Goal: Task Accomplishment & Management: Complete application form

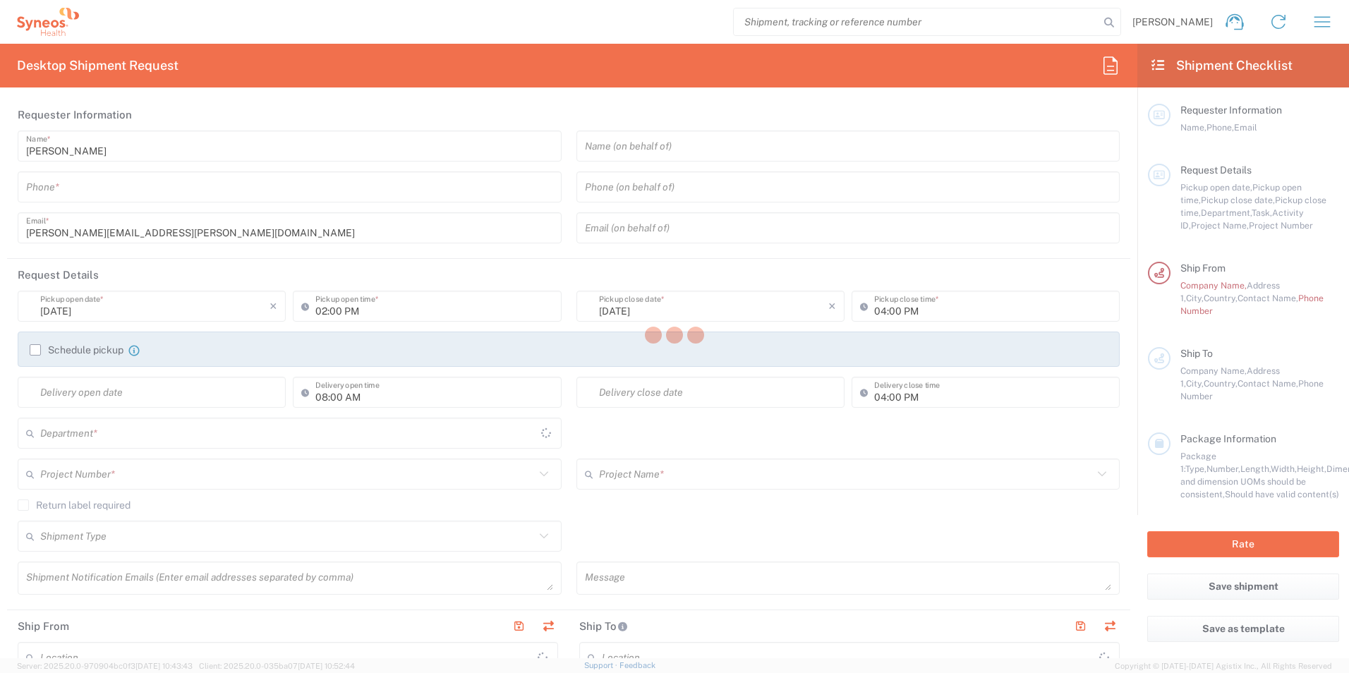
type input "[GEOGRAPHIC_DATA]"
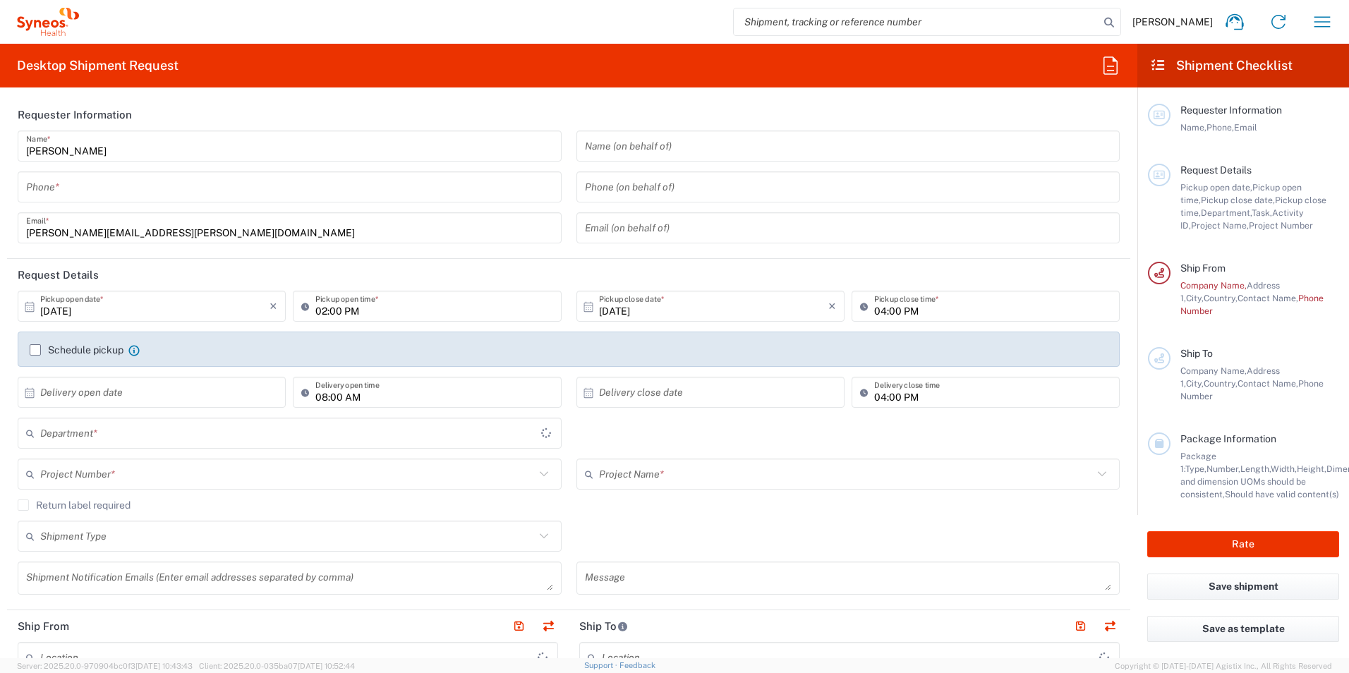
type input "[GEOGRAPHIC_DATA]"
type input "8561"
type input "Syneos Health UK Limited"
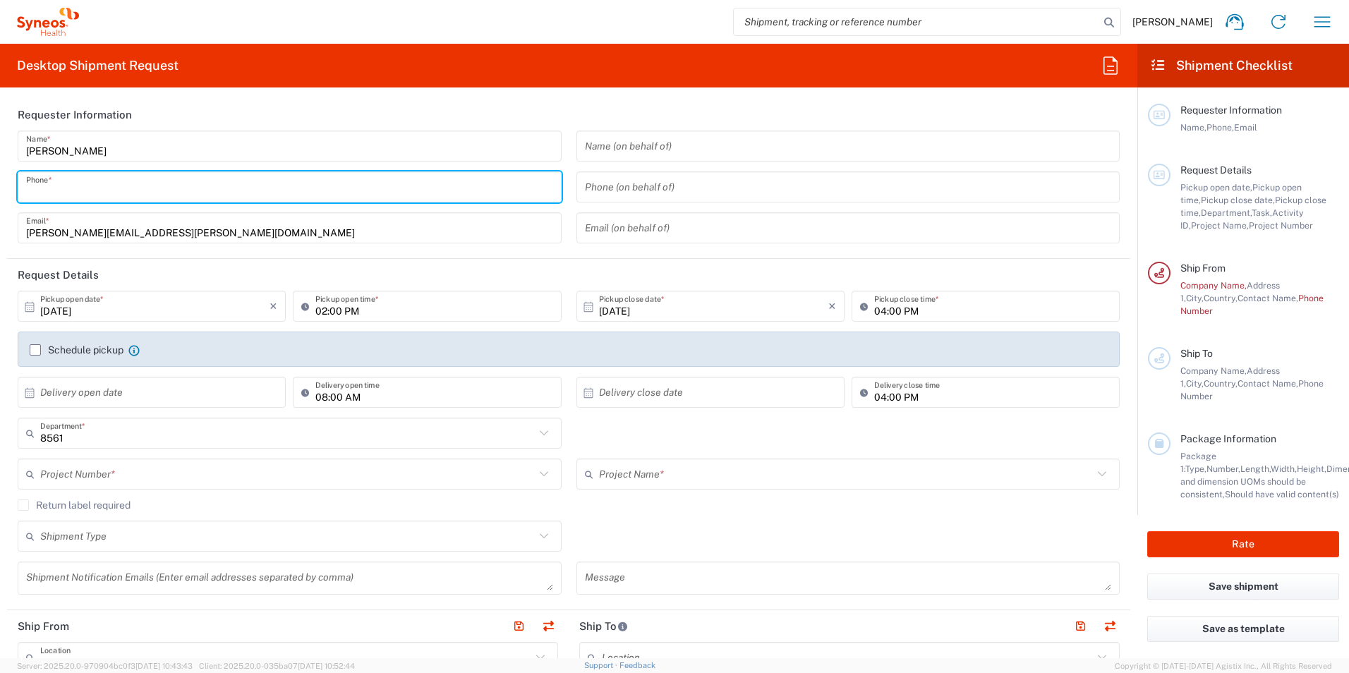
click at [390, 183] on input "tel" at bounding box center [289, 187] width 527 height 25
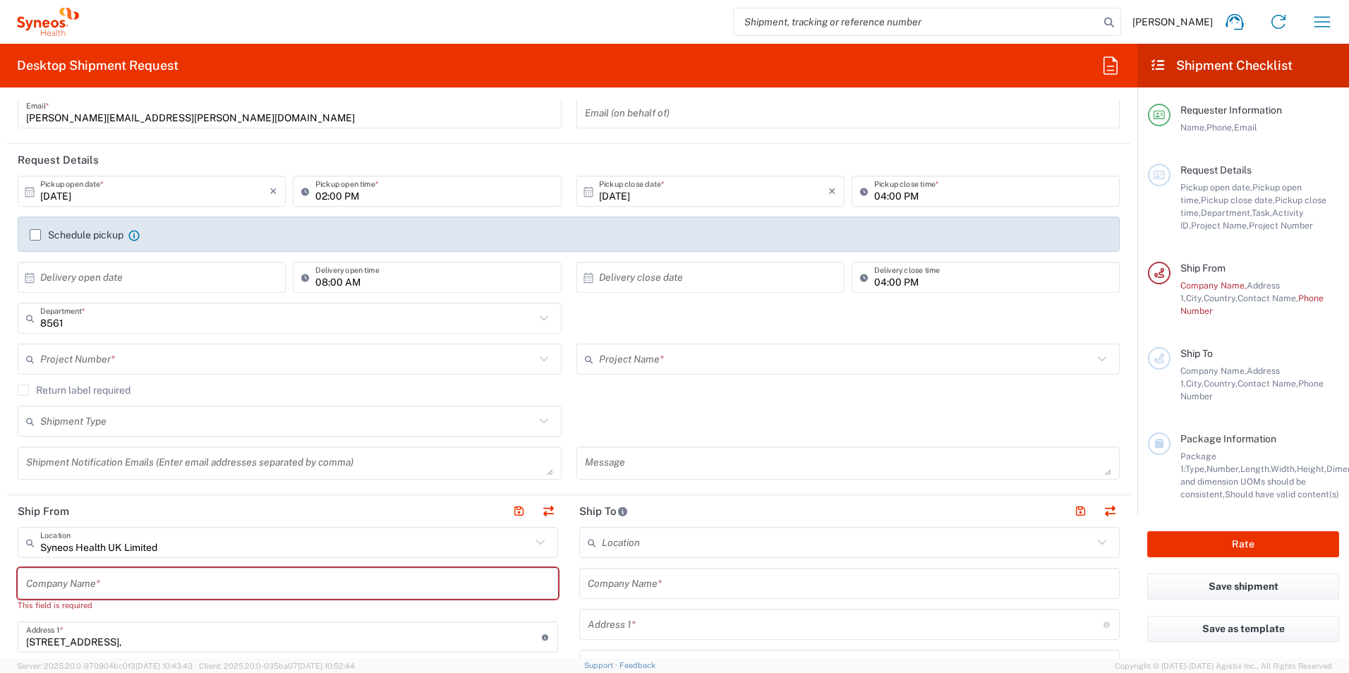
scroll to position [141, 0]
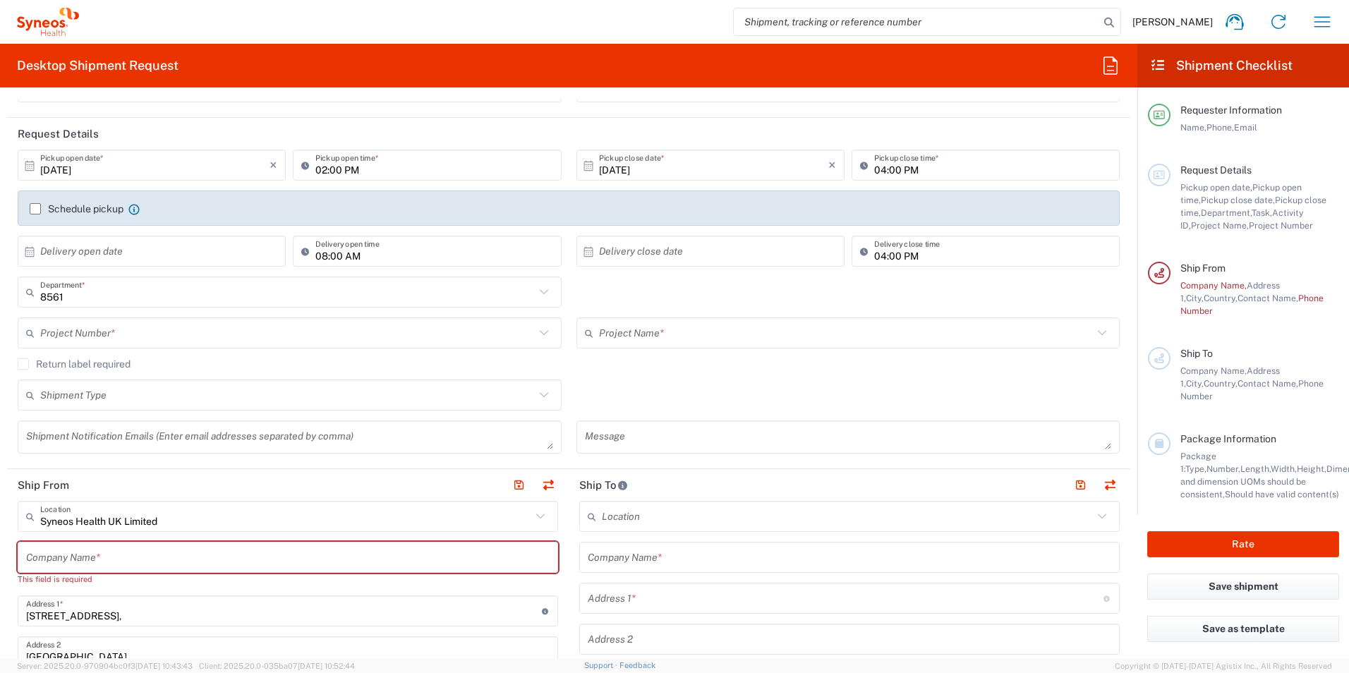
type input "01276713238"
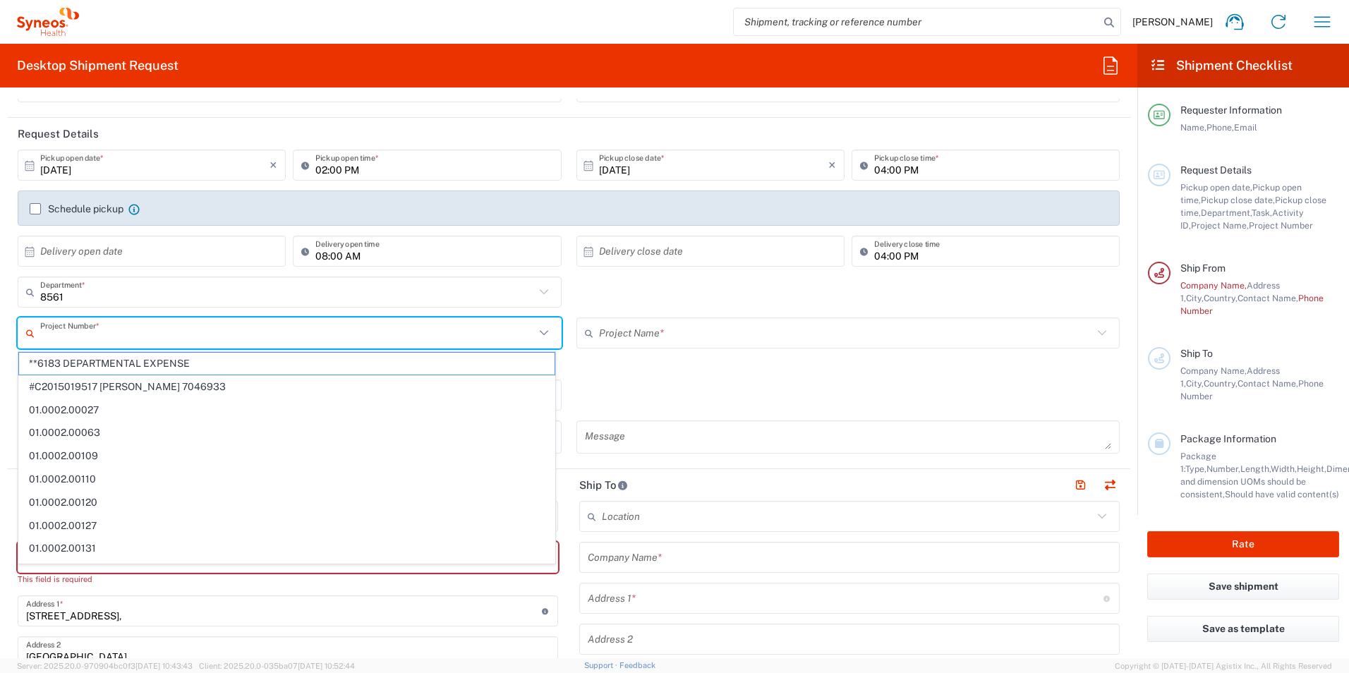
click at [235, 330] on input "text" at bounding box center [287, 333] width 495 height 25
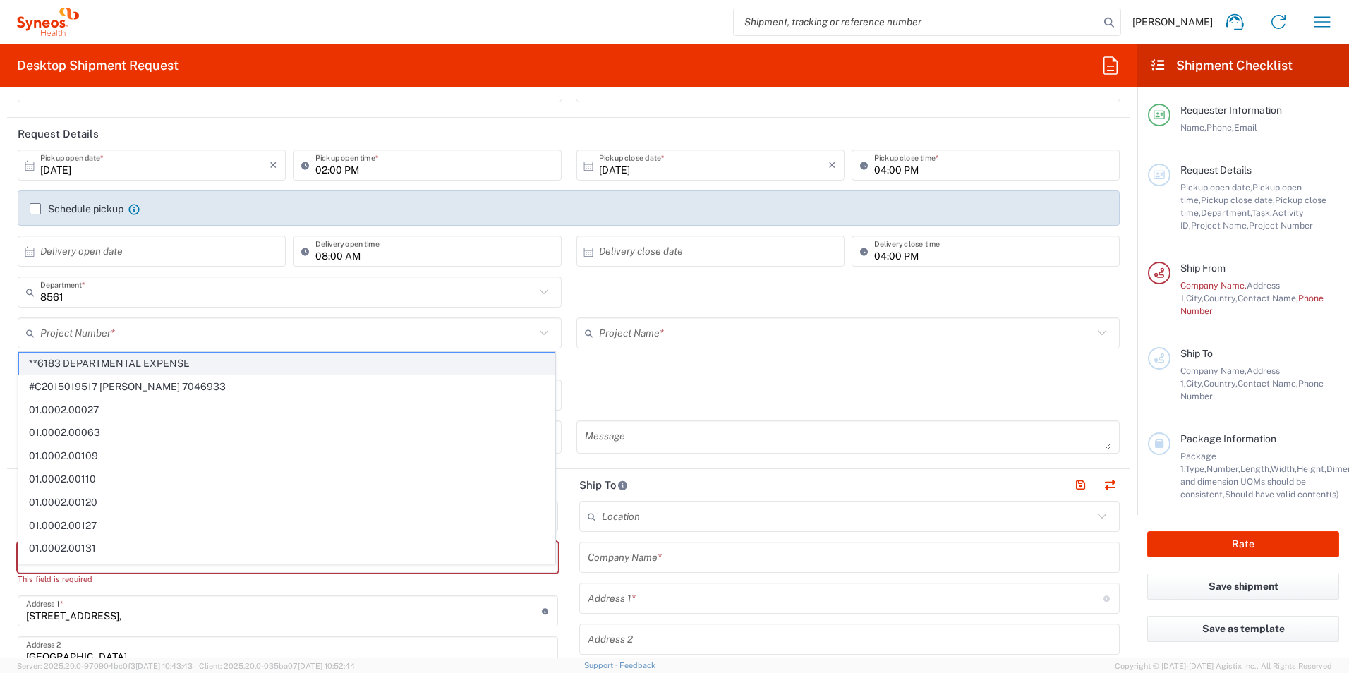
click at [229, 363] on span "**6183 DEPARTMENTAL EXPENSE" at bounding box center [287, 364] width 536 height 22
type input "**6183 DEPARTMENTAL EXPENSE"
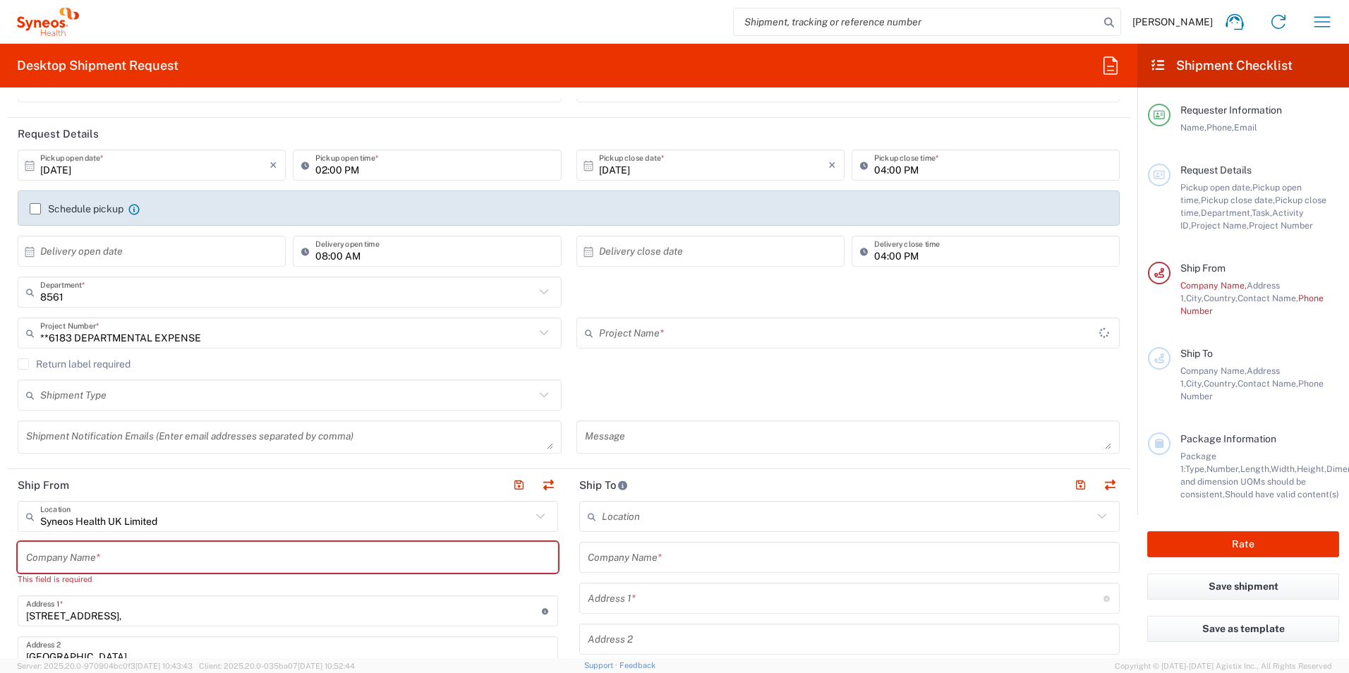
type input "6183"
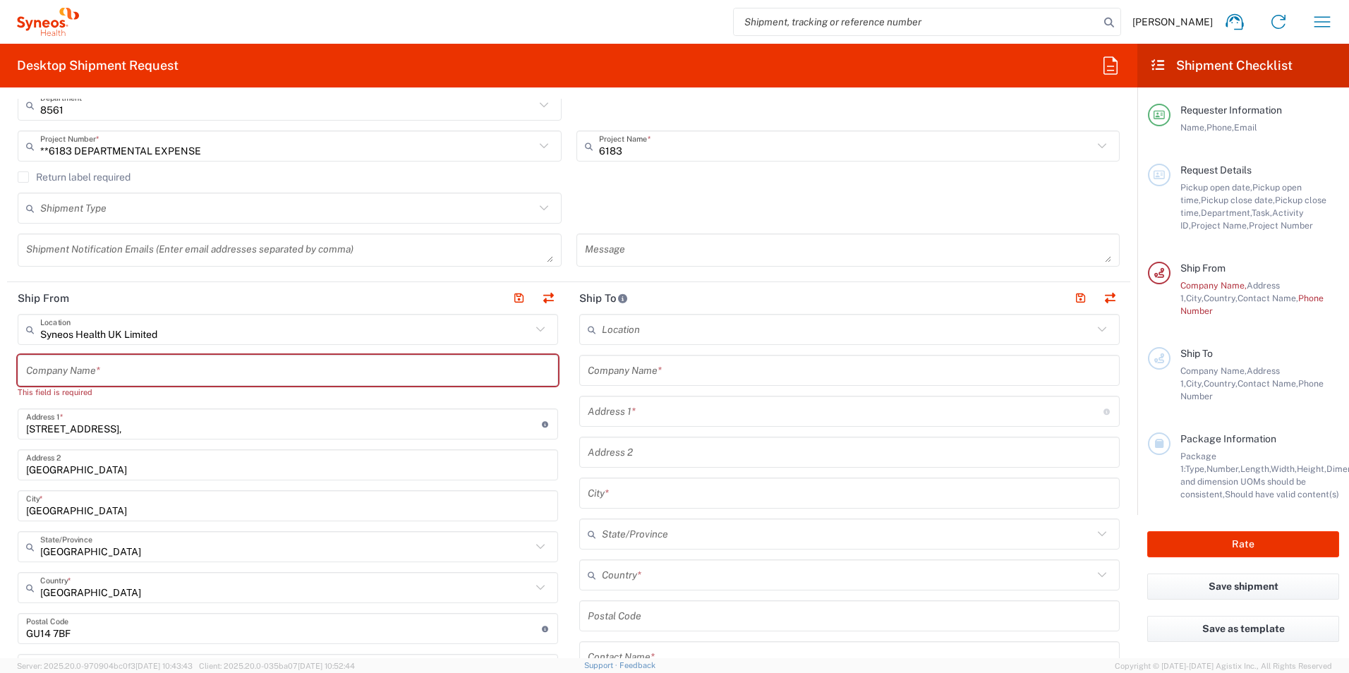
scroll to position [353, 0]
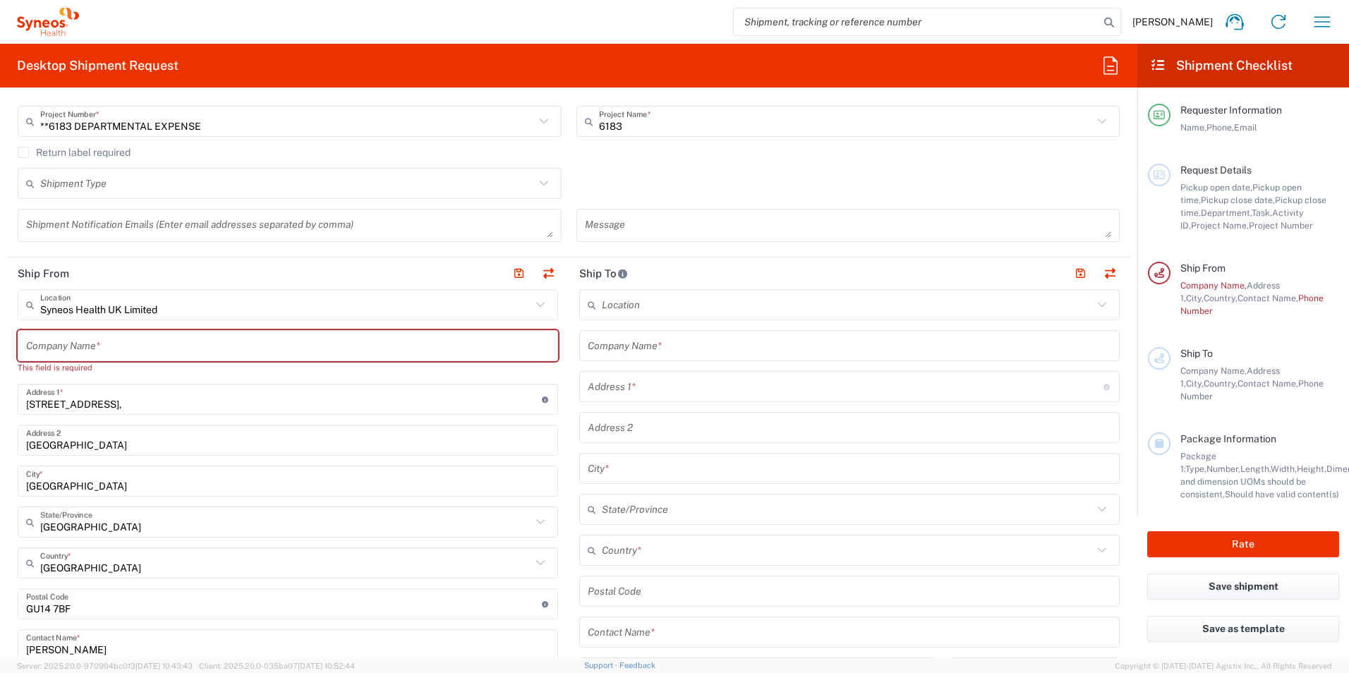
click at [225, 343] on input "text" at bounding box center [288, 346] width 524 height 25
type input "S"
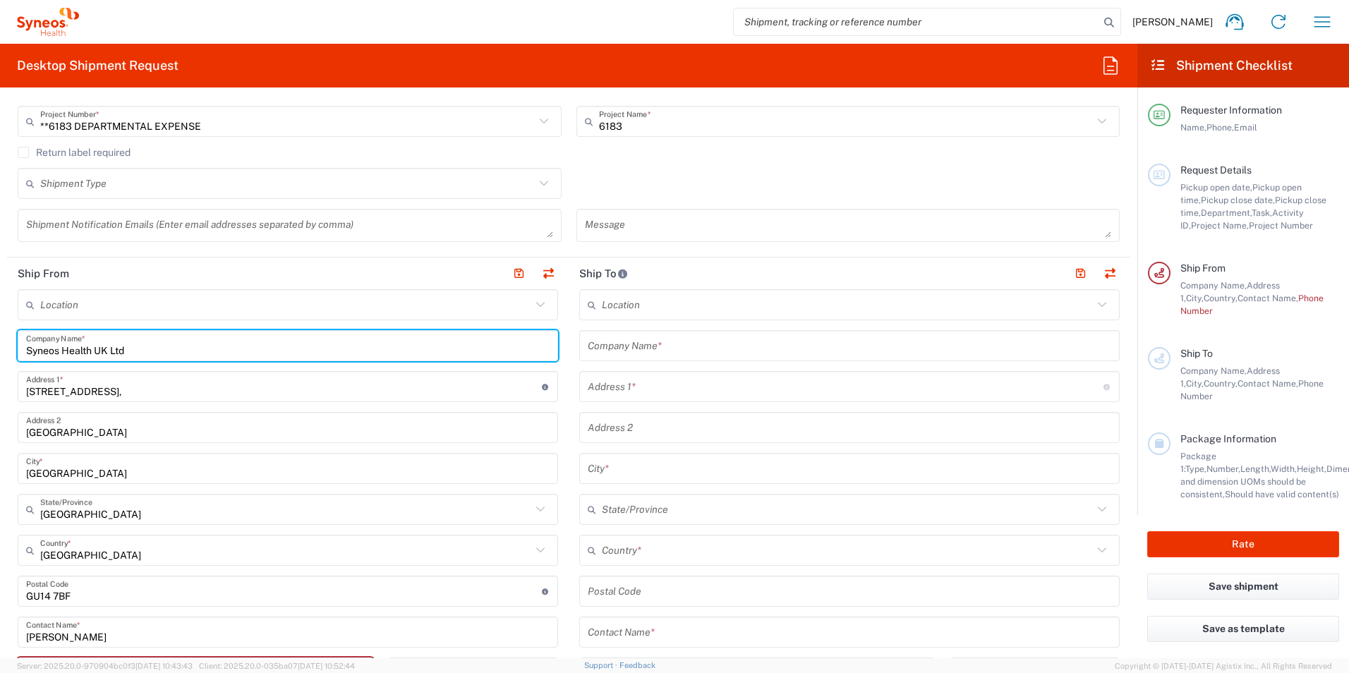
type input "Syneos Health UK Ltd"
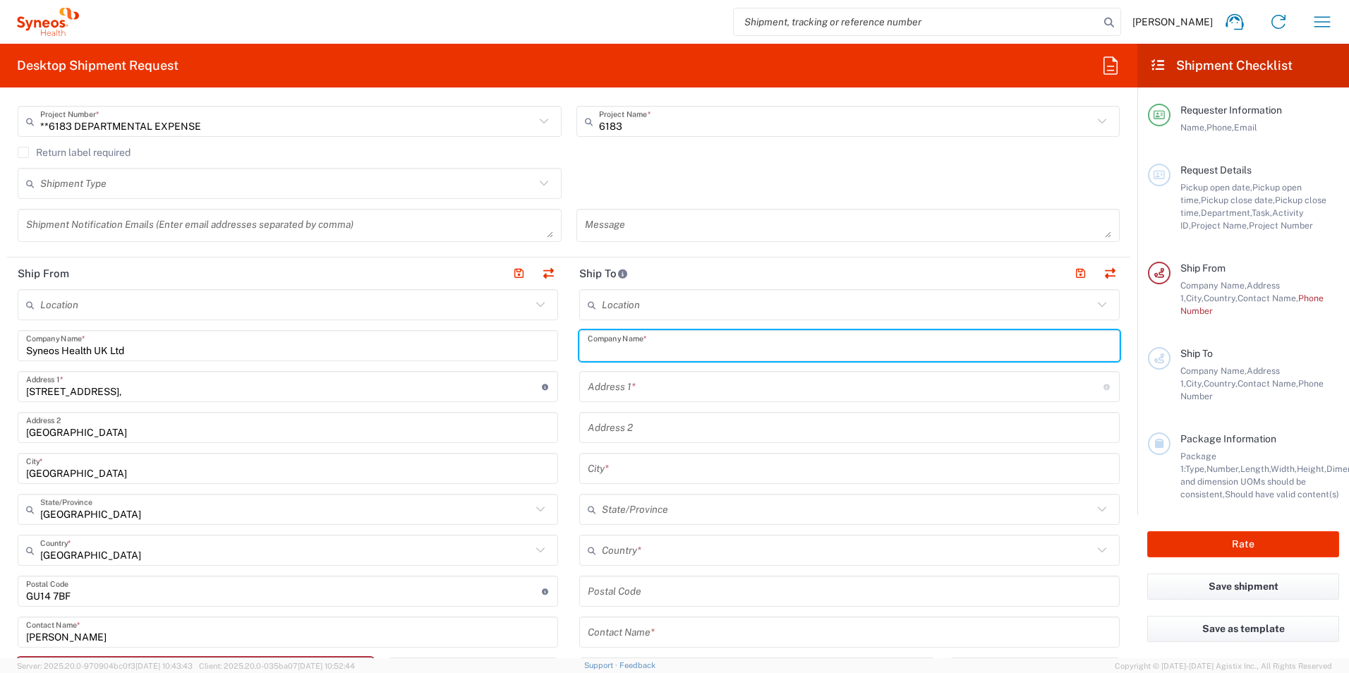
click at [620, 353] on input "text" at bounding box center [850, 346] width 524 height 25
type input "Syneos Health France SARL"
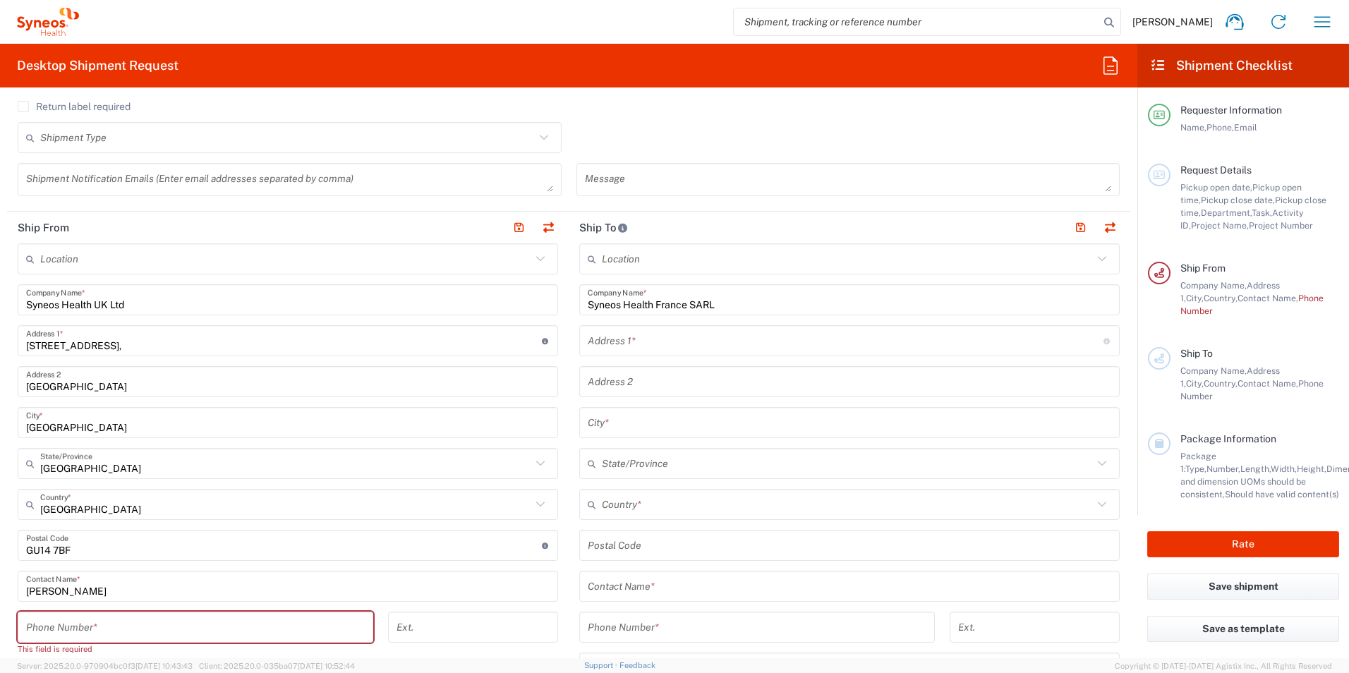
scroll to position [423, 0]
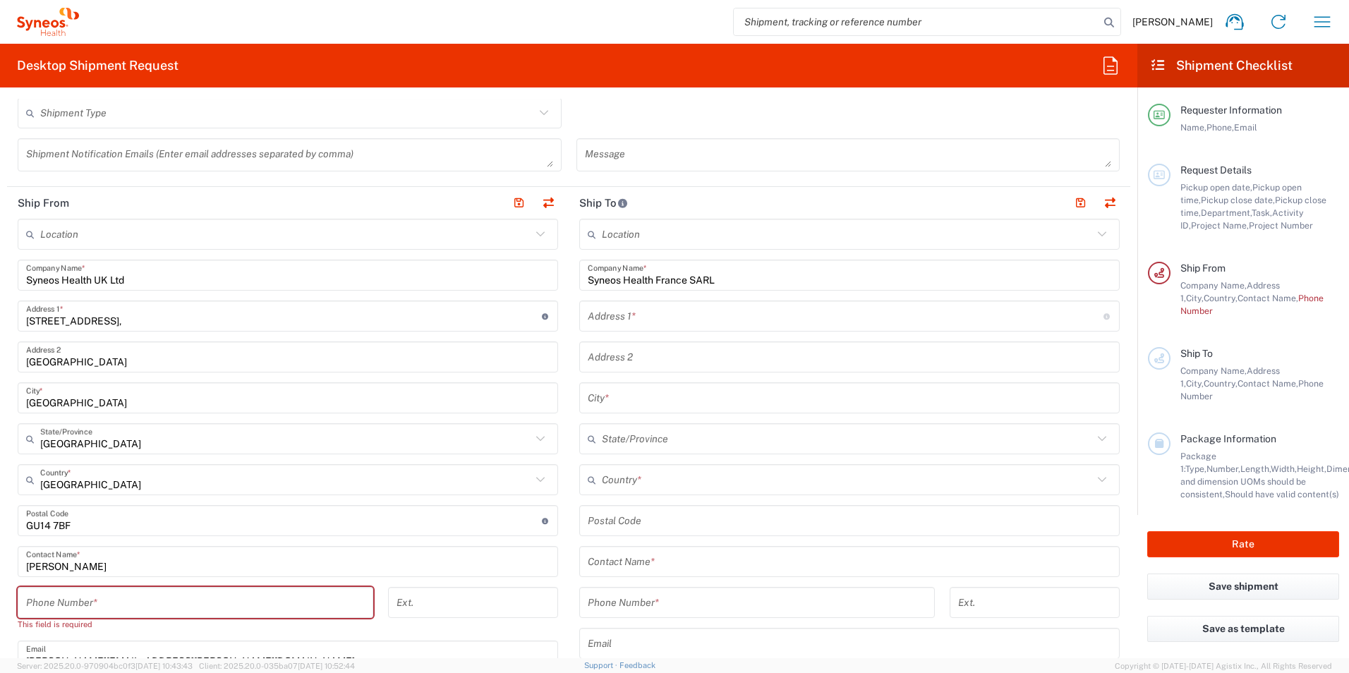
click at [595, 569] on input "text" at bounding box center [850, 562] width 524 height 25
paste input "[PERSON_NAME]"
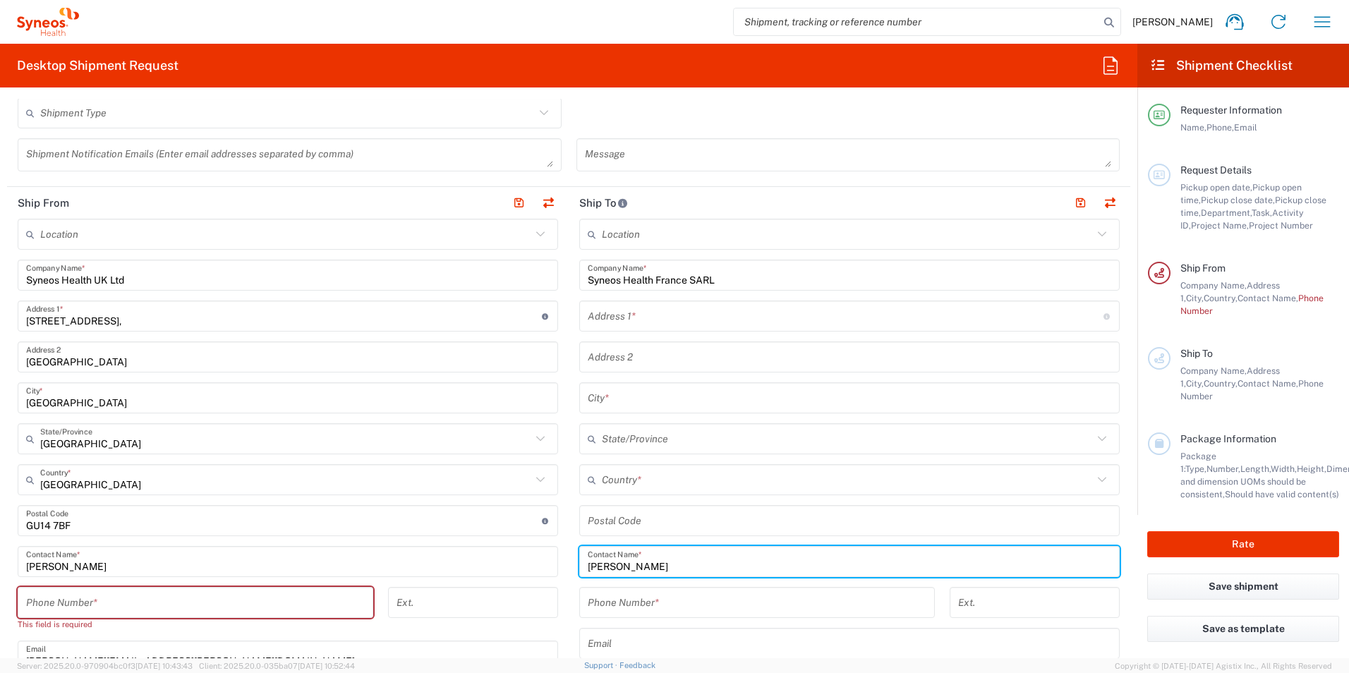
type input "[PERSON_NAME]"
click at [624, 310] on input "text" at bounding box center [846, 316] width 516 height 25
paste input "[PERSON_NAME]"
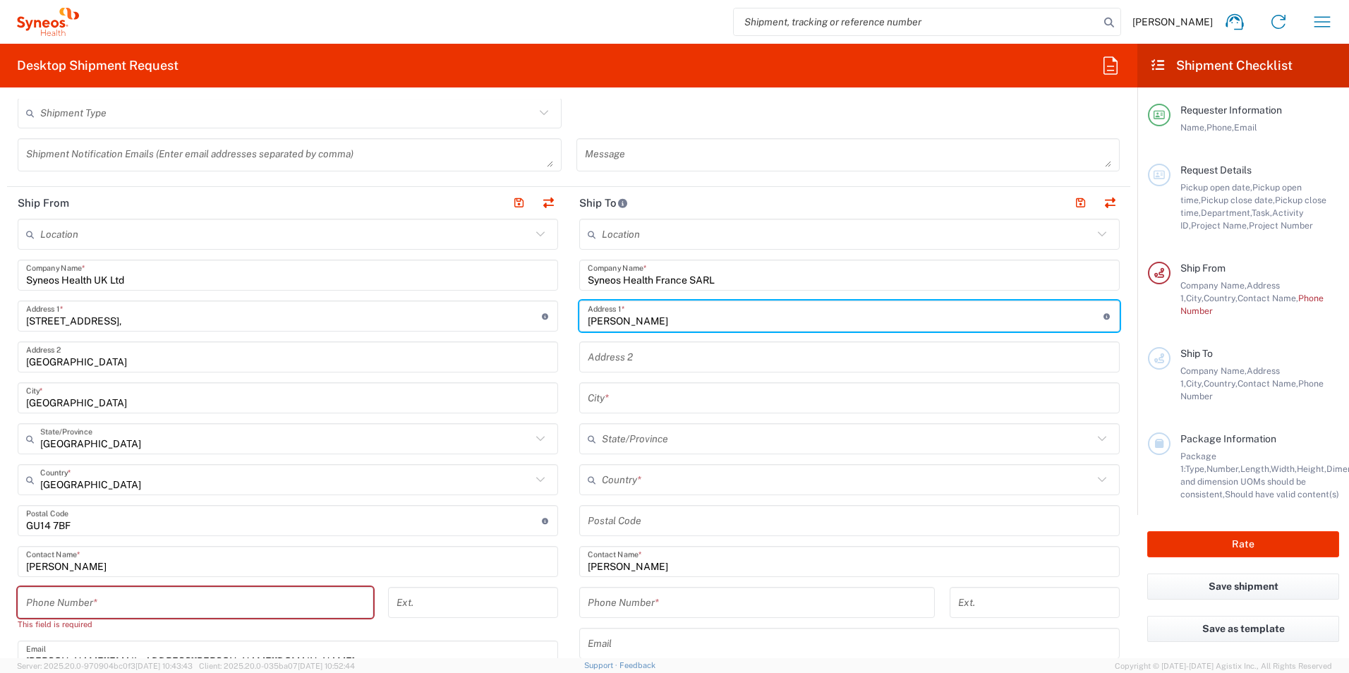
type input "[PERSON_NAME]"
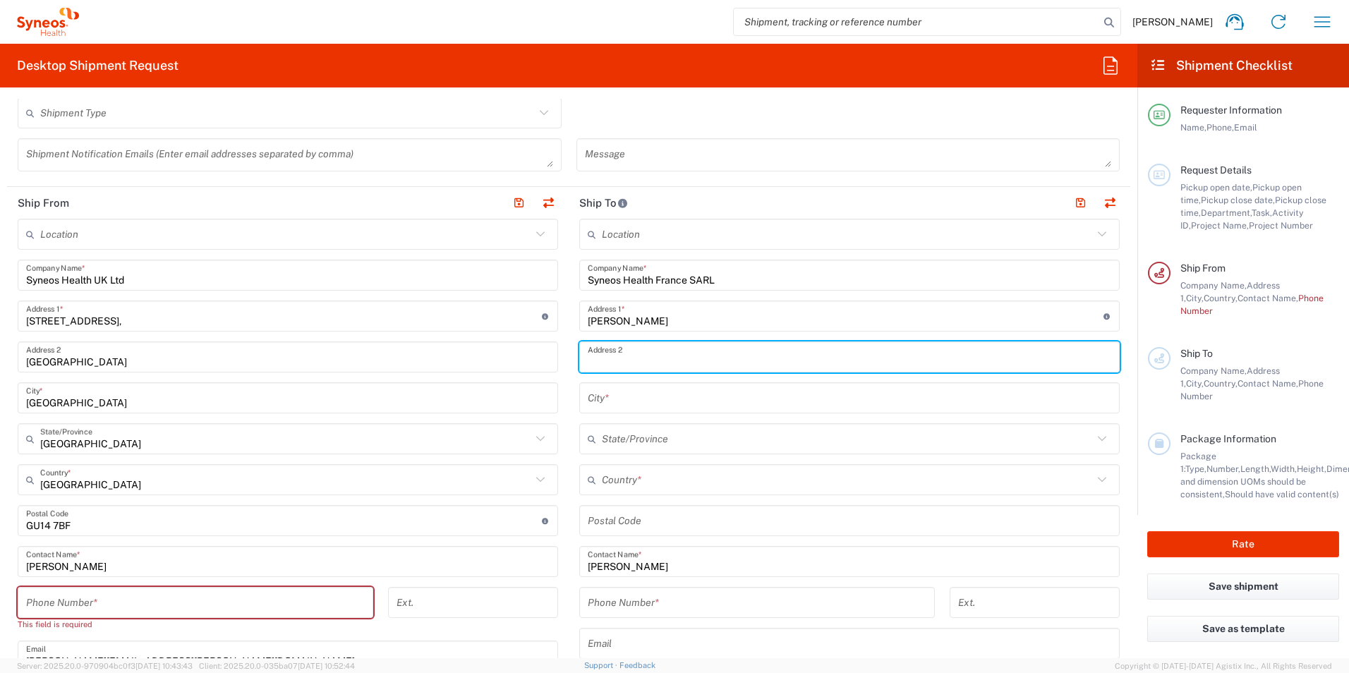
click at [689, 349] on input "text" at bounding box center [850, 357] width 524 height 25
paste input "[STREET_ADDRESS][PERSON_NAME]"
type input "[STREET_ADDRESS][PERSON_NAME]"
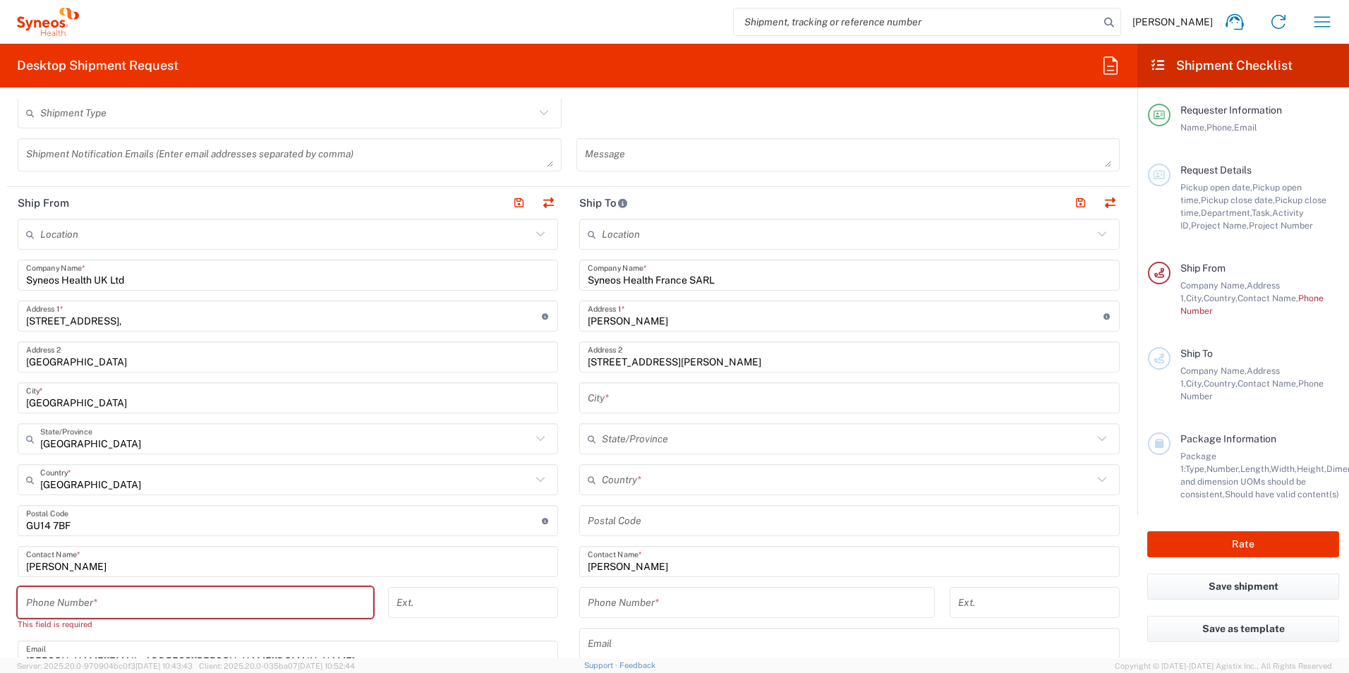
click at [626, 481] on input "text" at bounding box center [847, 480] width 491 height 25
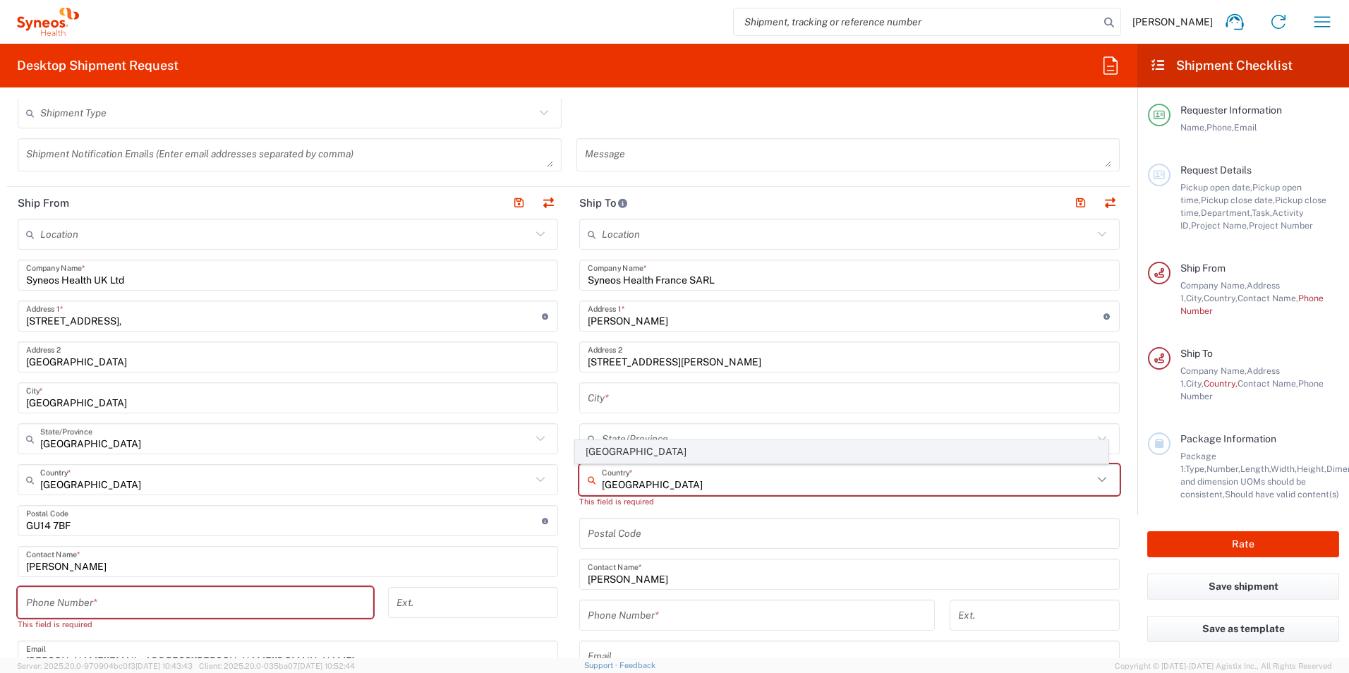
click at [673, 449] on span "[GEOGRAPHIC_DATA]" at bounding box center [842, 452] width 533 height 22
type input "[GEOGRAPHIC_DATA]"
type input "Sender/Shipper"
type input "Delivery Duty Paid"
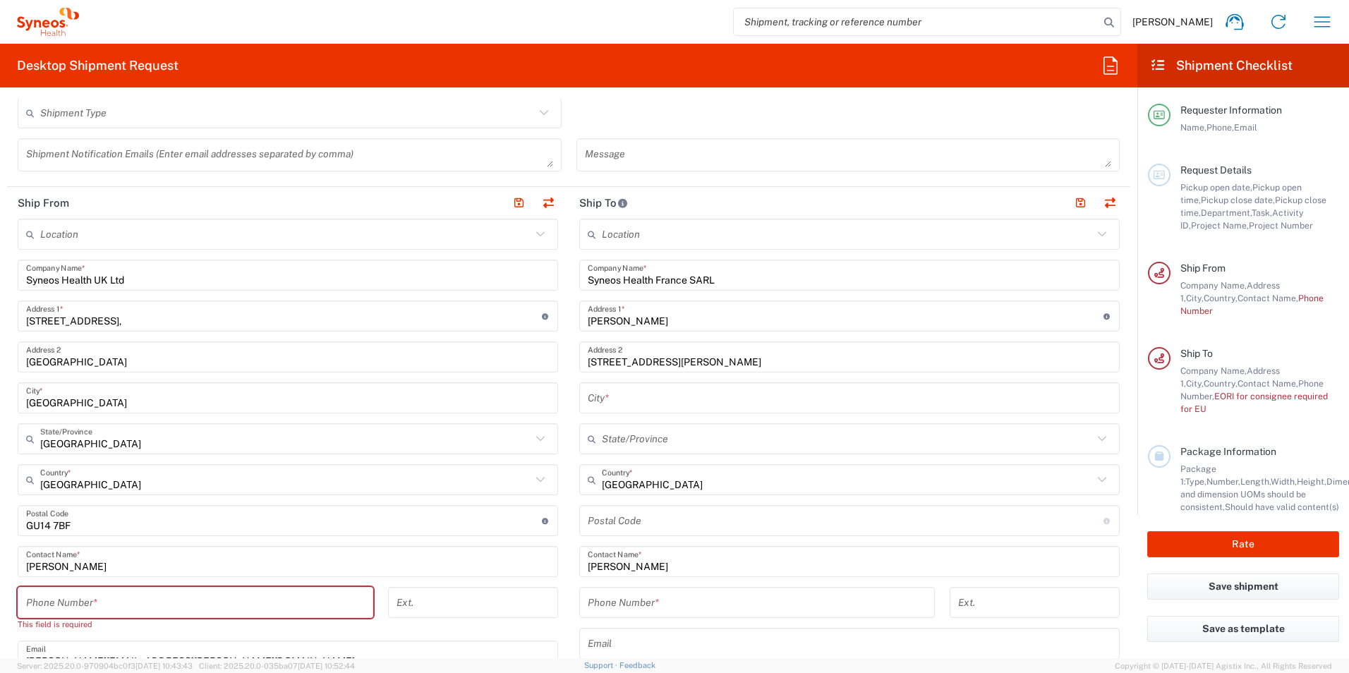
click at [629, 520] on input "undefined" at bounding box center [846, 521] width 516 height 25
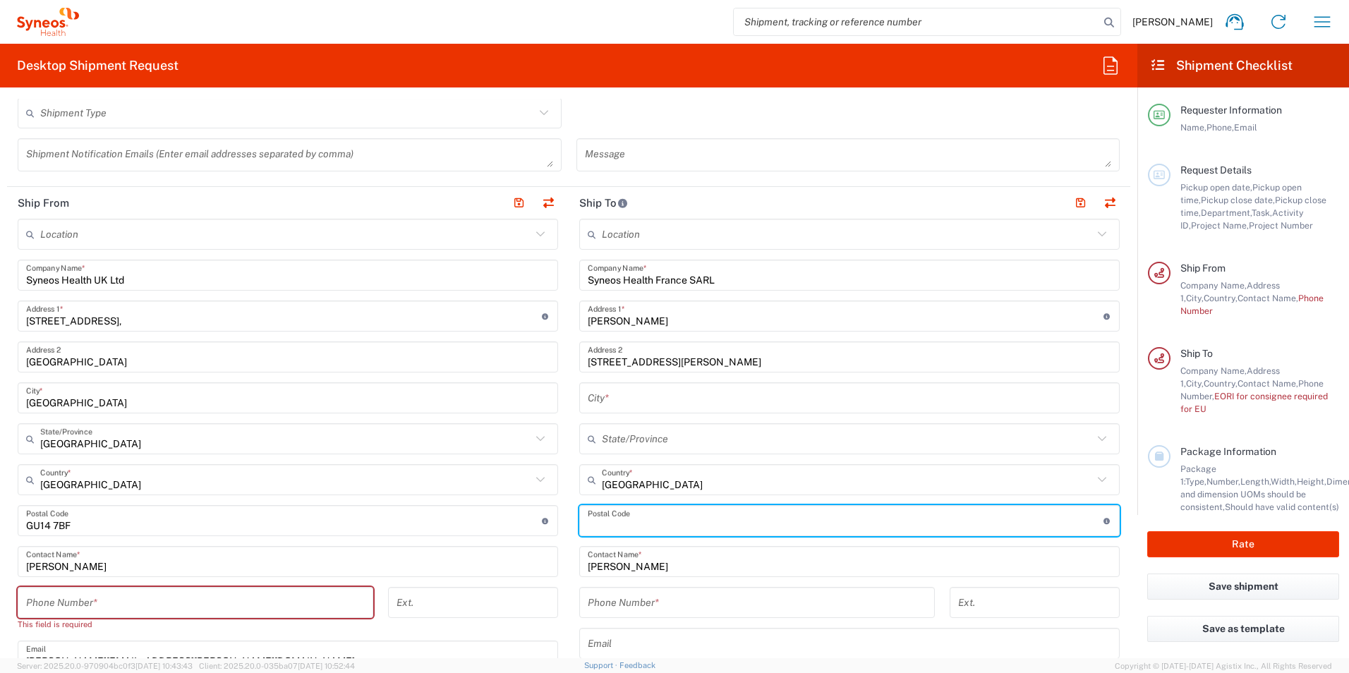
paste input "75014"
type input "75014"
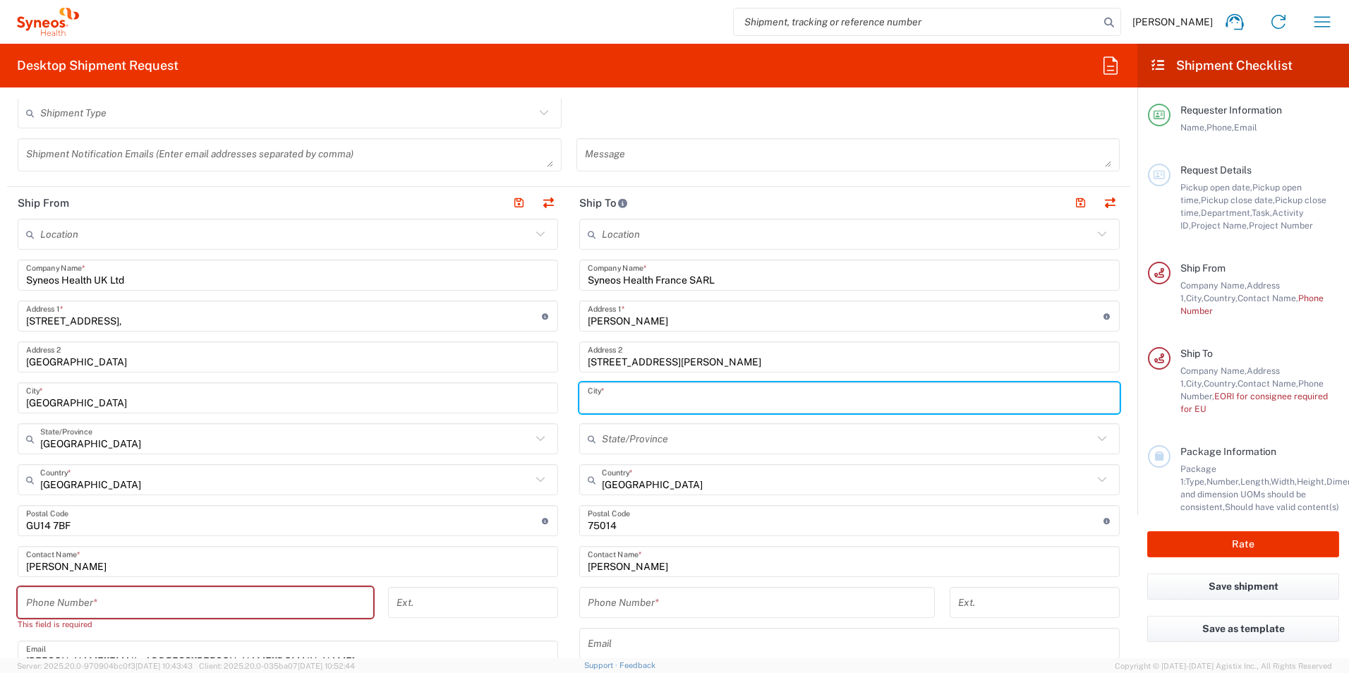
click at [668, 398] on input "text" at bounding box center [850, 398] width 524 height 25
paste input "[GEOGRAPHIC_DATA]"
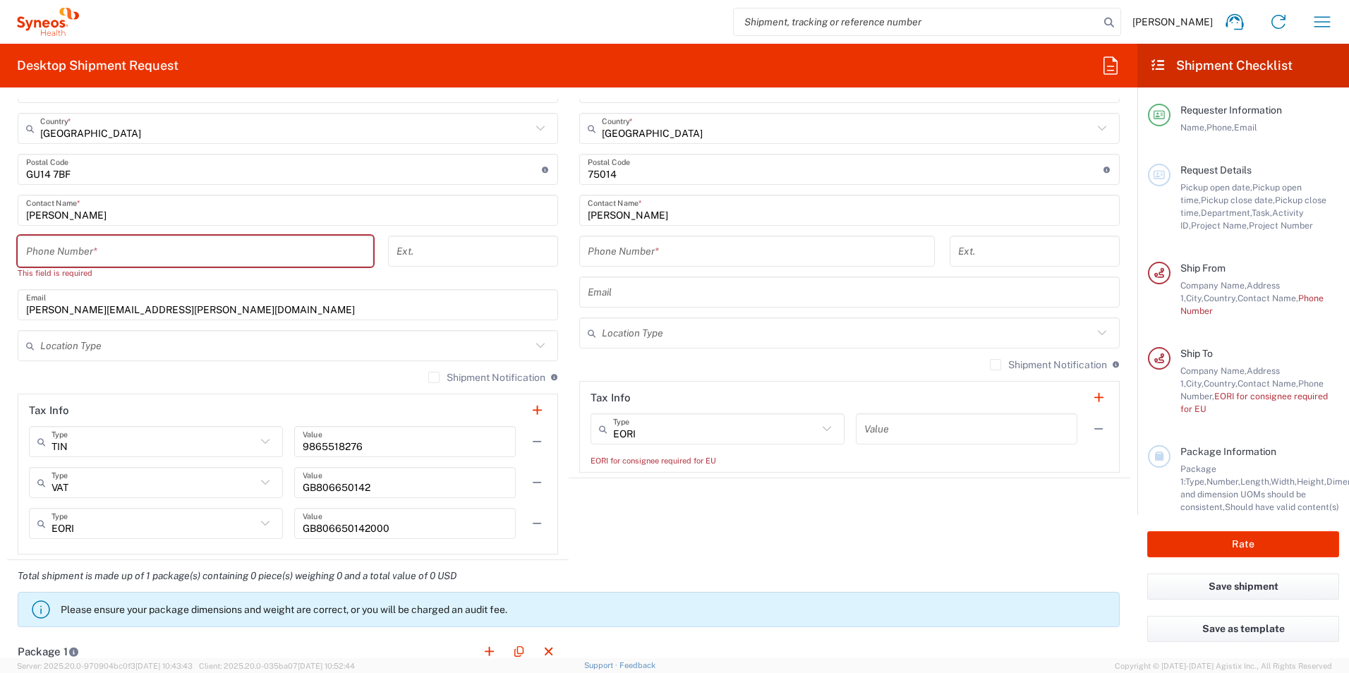
scroll to position [776, 0]
type input "[GEOGRAPHIC_DATA]"
click at [608, 243] on input "tel" at bounding box center [757, 250] width 339 height 25
paste input "[PHONE_NUMBER]"
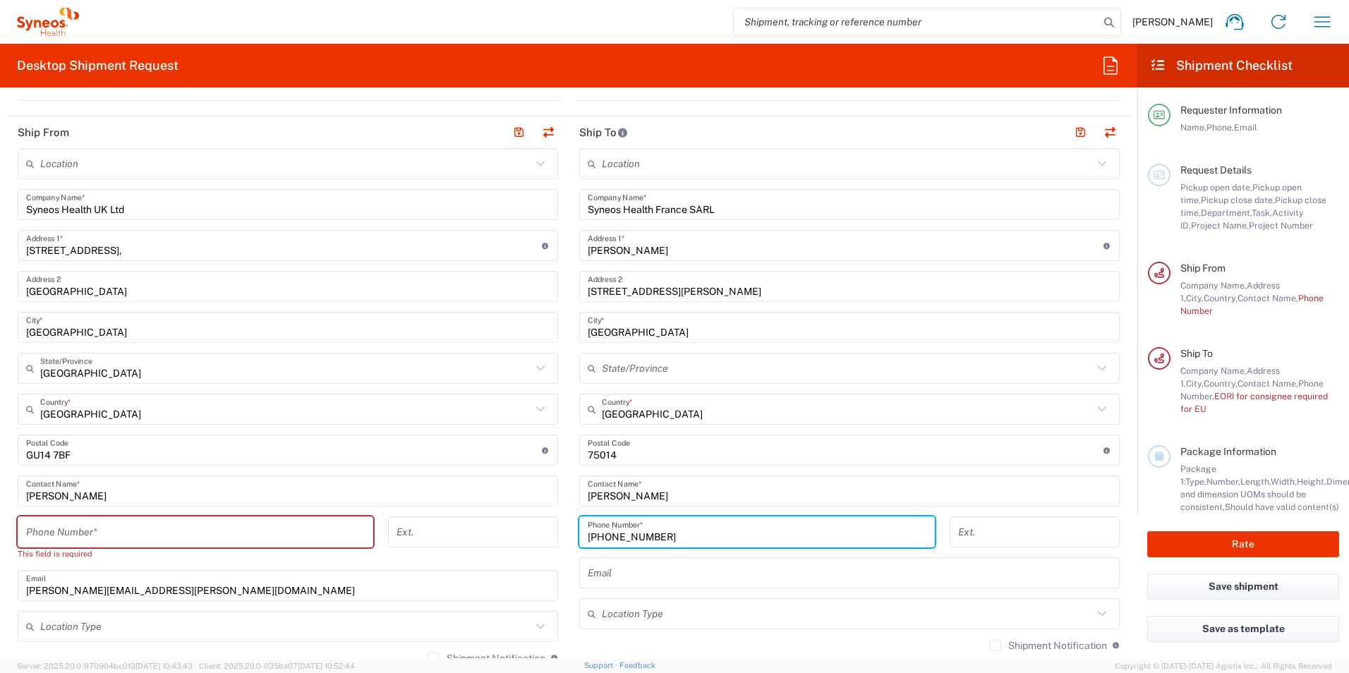
scroll to position [635, 0]
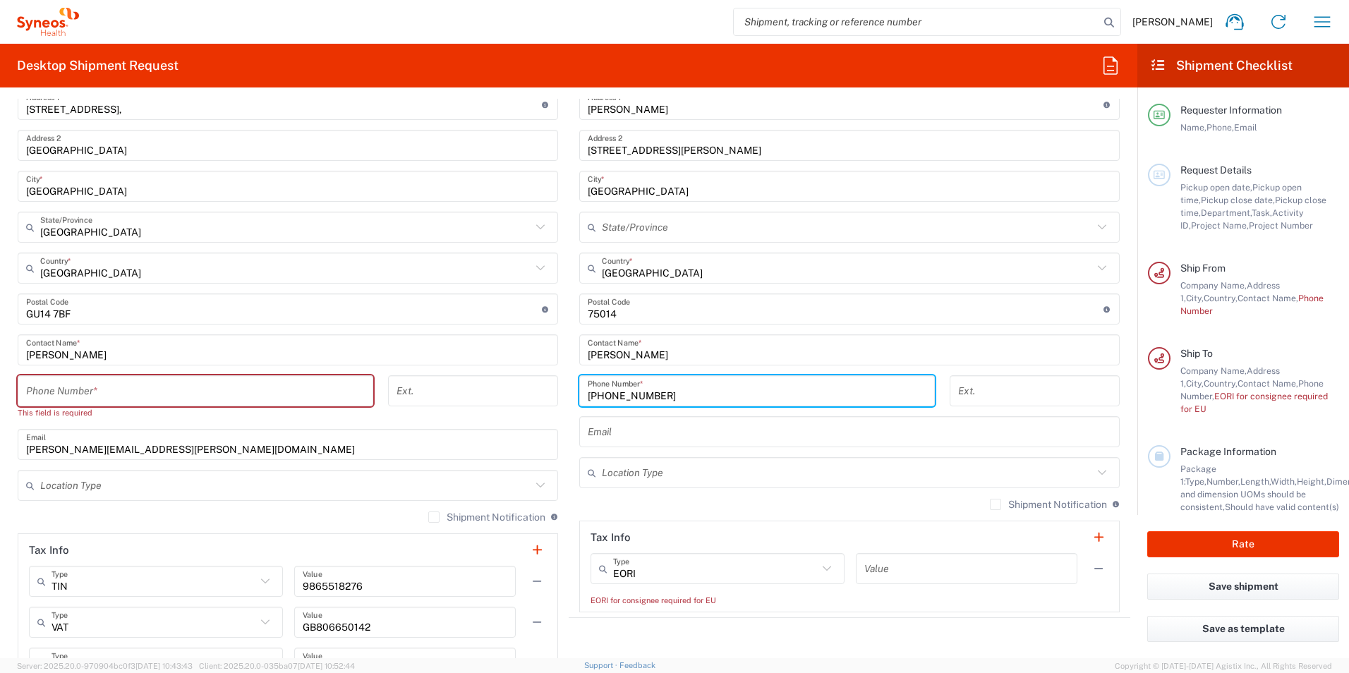
type input "[PHONE_NUMBER]"
click at [121, 385] on input "tel" at bounding box center [195, 391] width 339 height 25
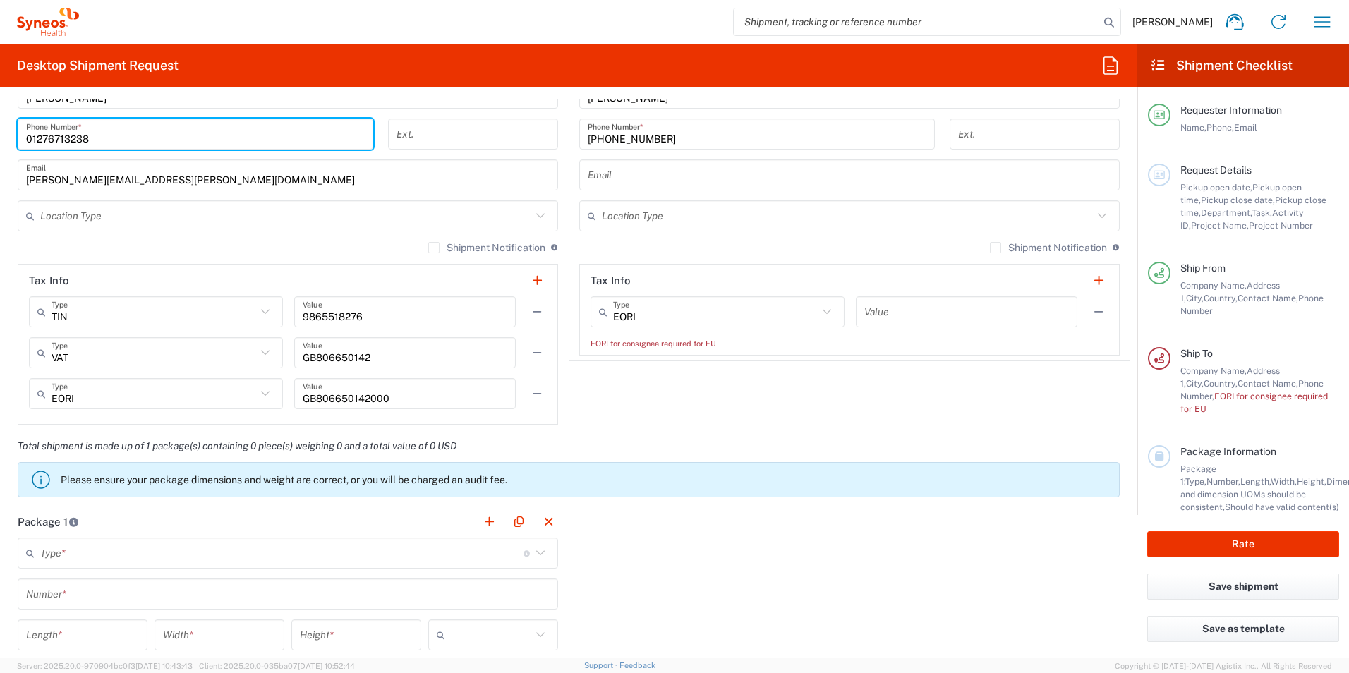
scroll to position [917, 0]
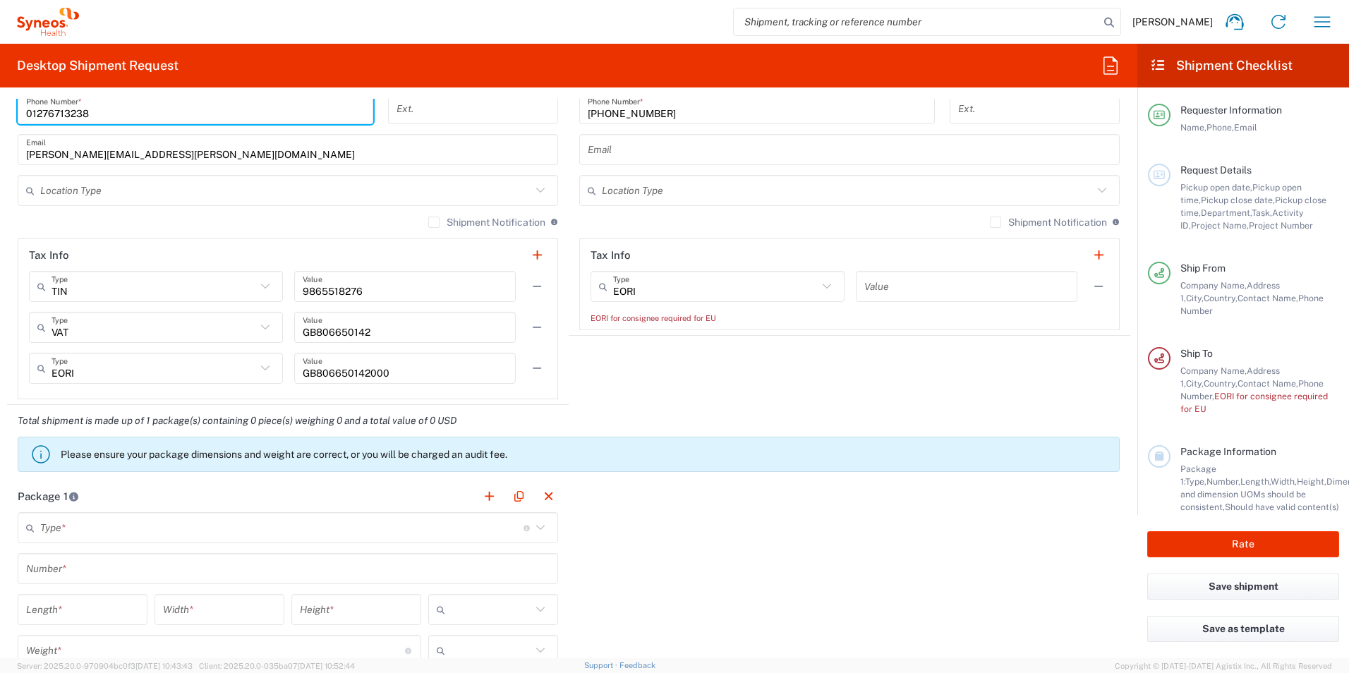
type input "01276713238"
click at [702, 389] on agx-shipment-stop-widget "Ship To Location [PERSON_NAME] LLC-[GEOGRAPHIC_DATA] [GEOGRAPHIC_DATA] [GEOGRAP…" at bounding box center [850, 49] width 562 height 712
click at [894, 283] on input "text" at bounding box center [966, 286] width 205 height 25
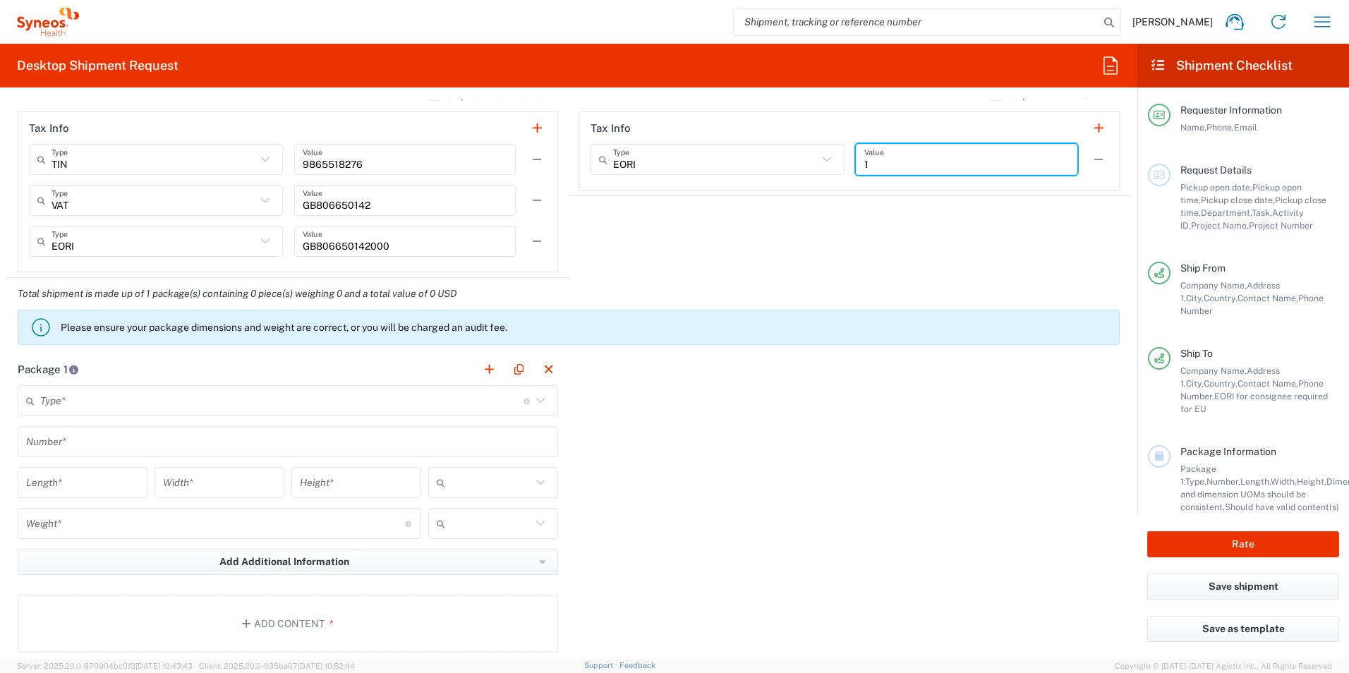
scroll to position [1058, 0]
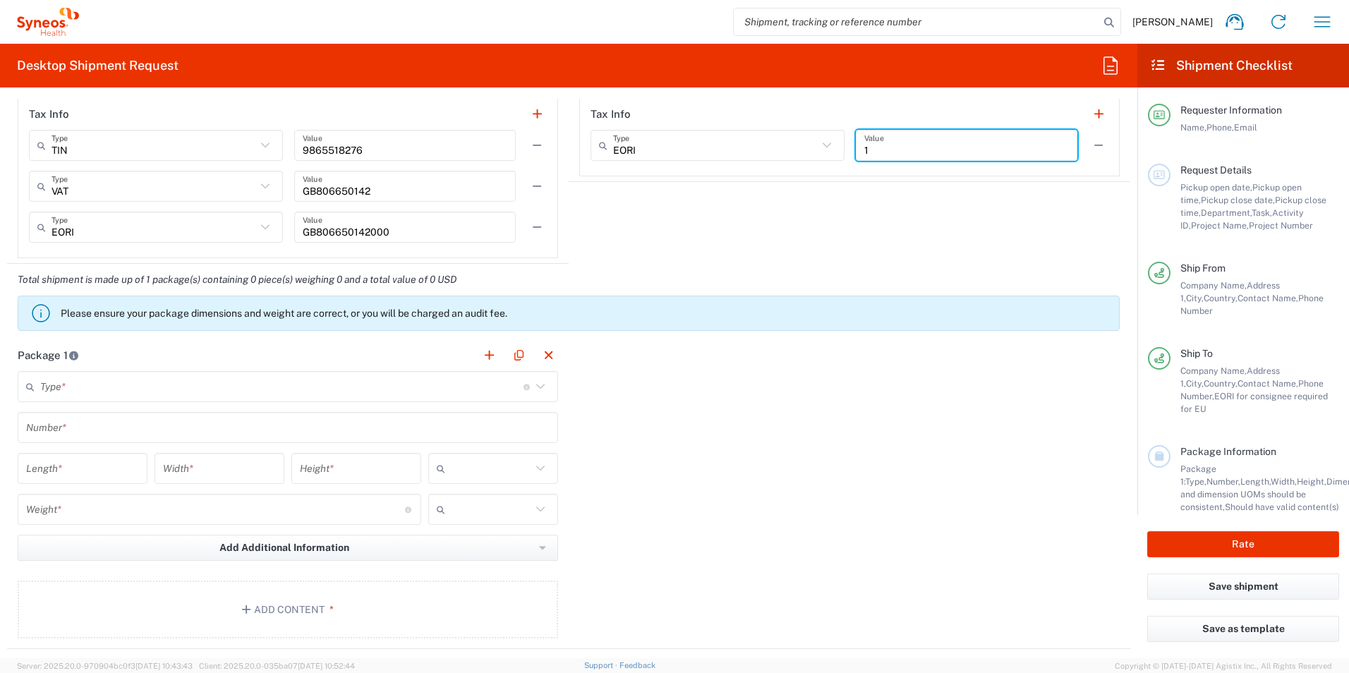
type input "1"
click at [245, 382] on input "text" at bounding box center [281, 387] width 483 height 25
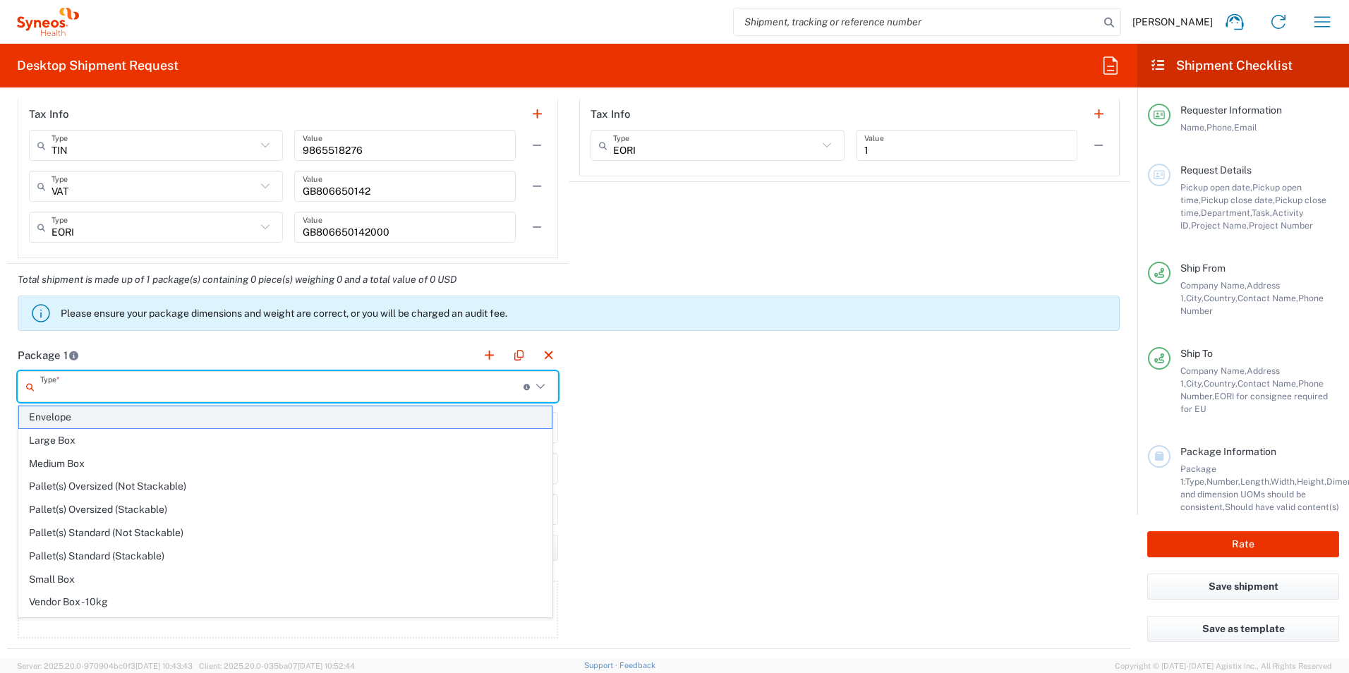
click at [184, 423] on span "Envelope" at bounding box center [285, 417] width 533 height 22
type input "Envelope"
type input "1"
type input "9.5"
type input "12.5"
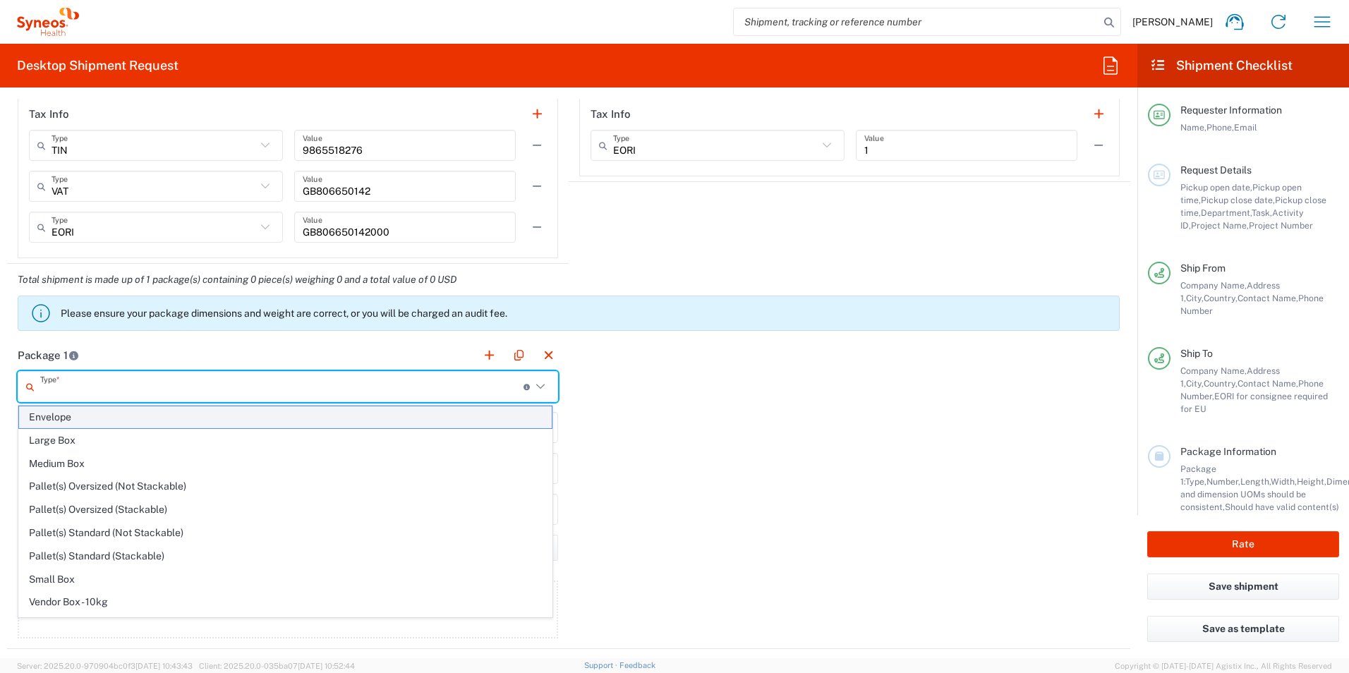
type input "0.25"
type input "in"
type input "0.45"
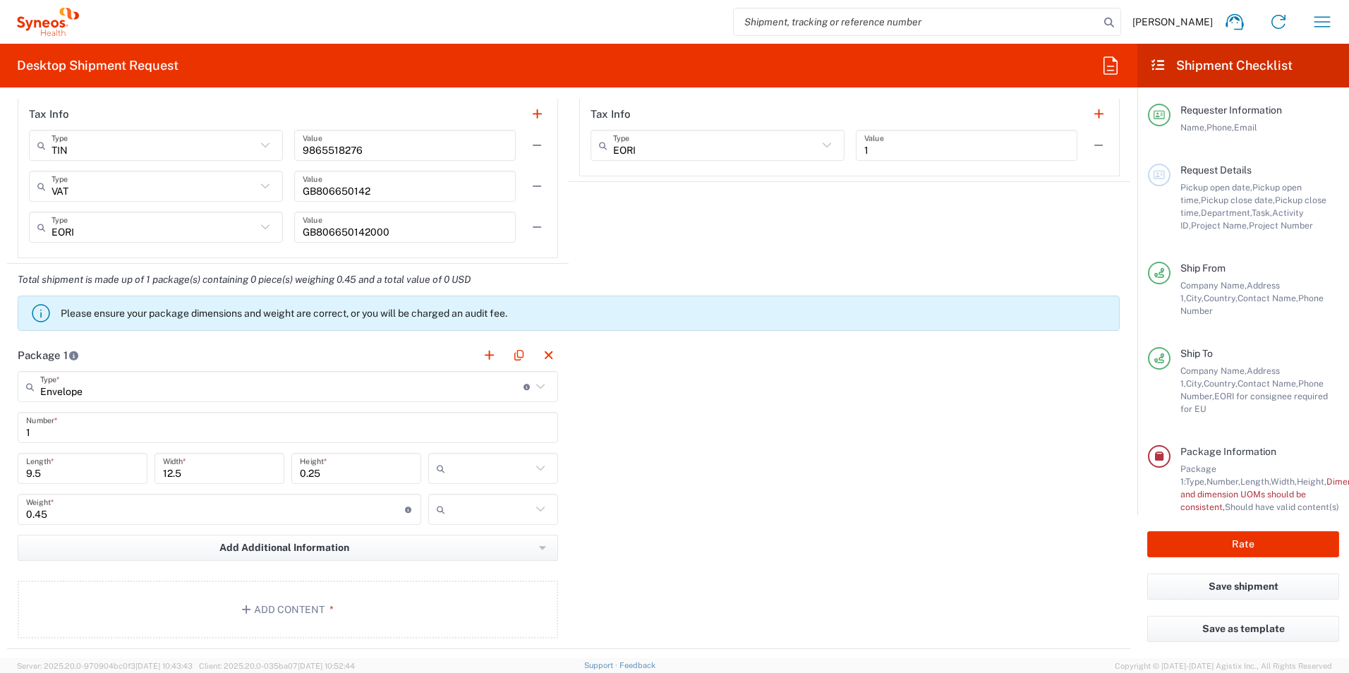
click at [470, 472] on input "text" at bounding box center [491, 468] width 80 height 23
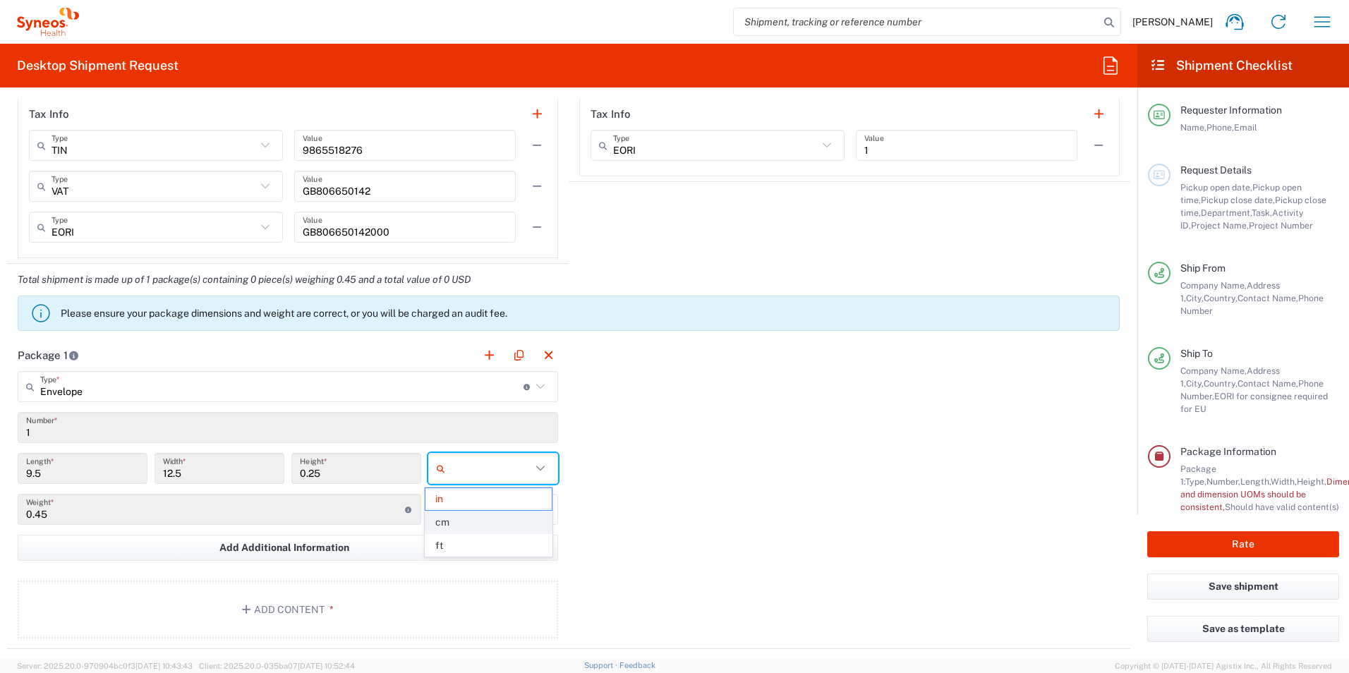
click at [481, 528] on span "cm" at bounding box center [488, 523] width 126 height 22
type input "24.13"
type input "31.75"
type input "0.64"
type input "cm"
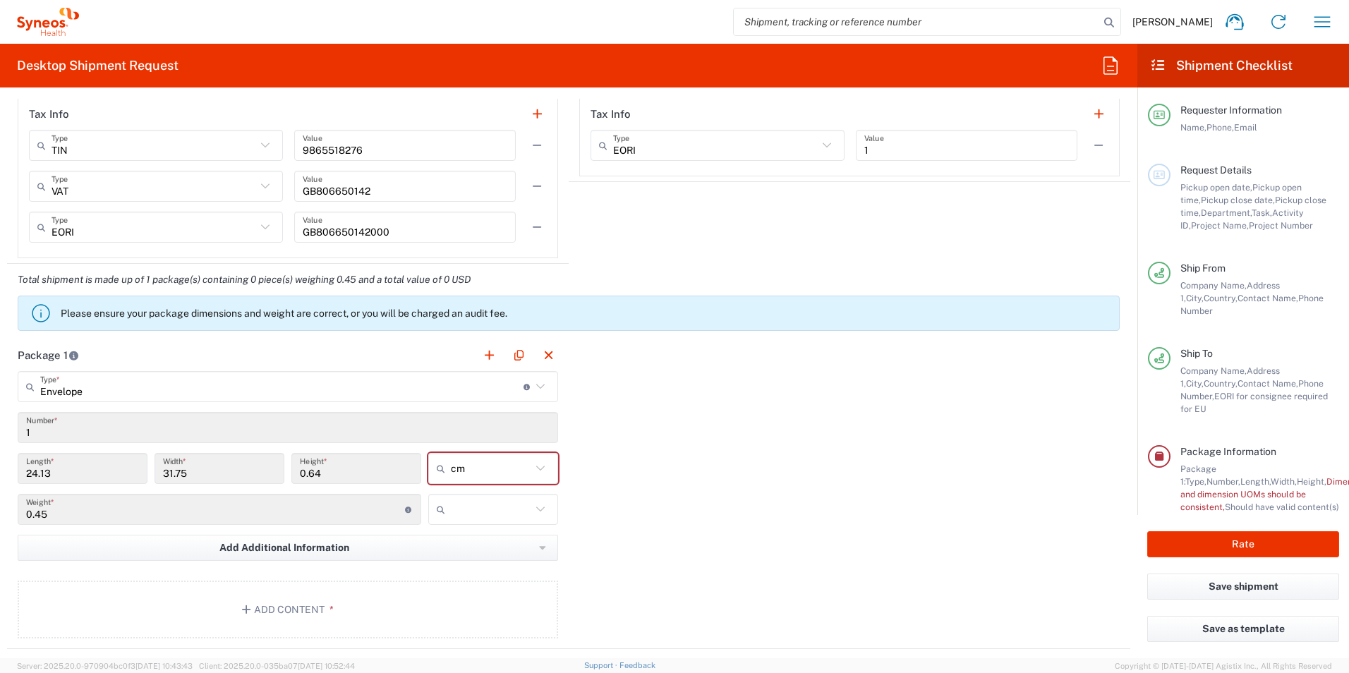
click at [497, 511] on input "text" at bounding box center [491, 509] width 80 height 23
click at [490, 545] on span "kgs" at bounding box center [488, 540] width 126 height 22
type input "kgs"
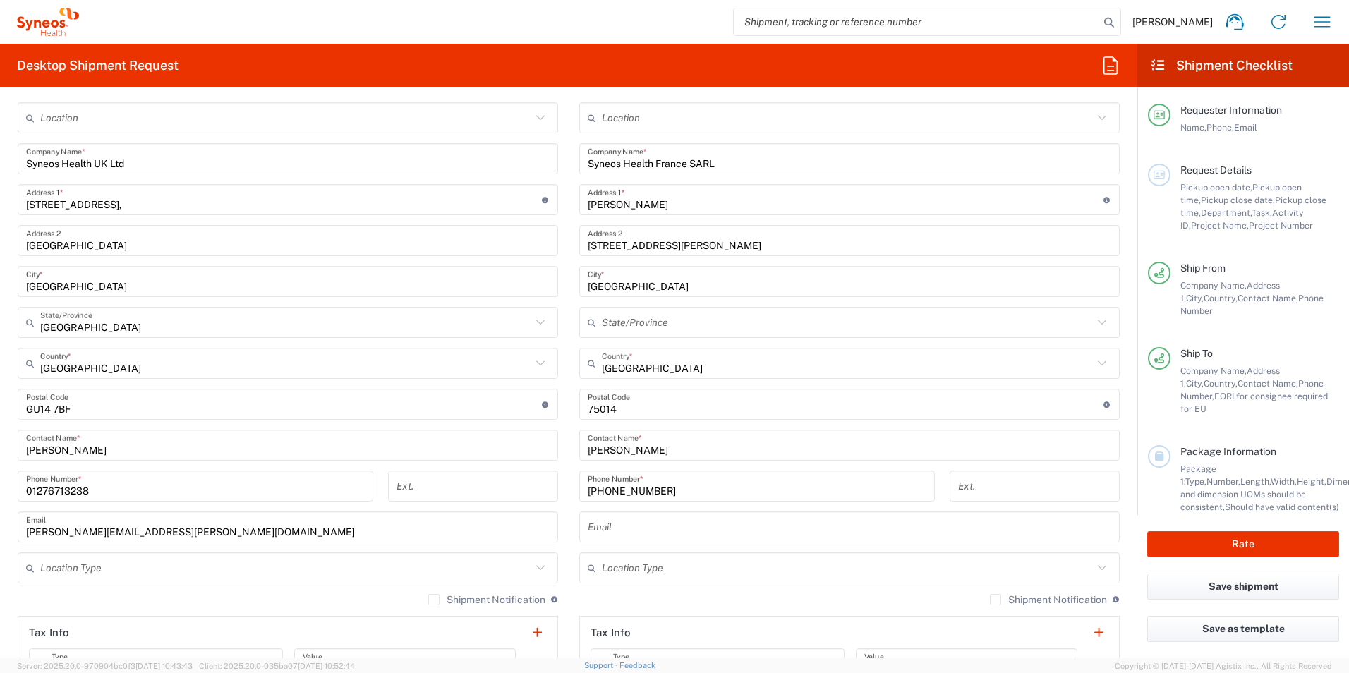
scroll to position [494, 0]
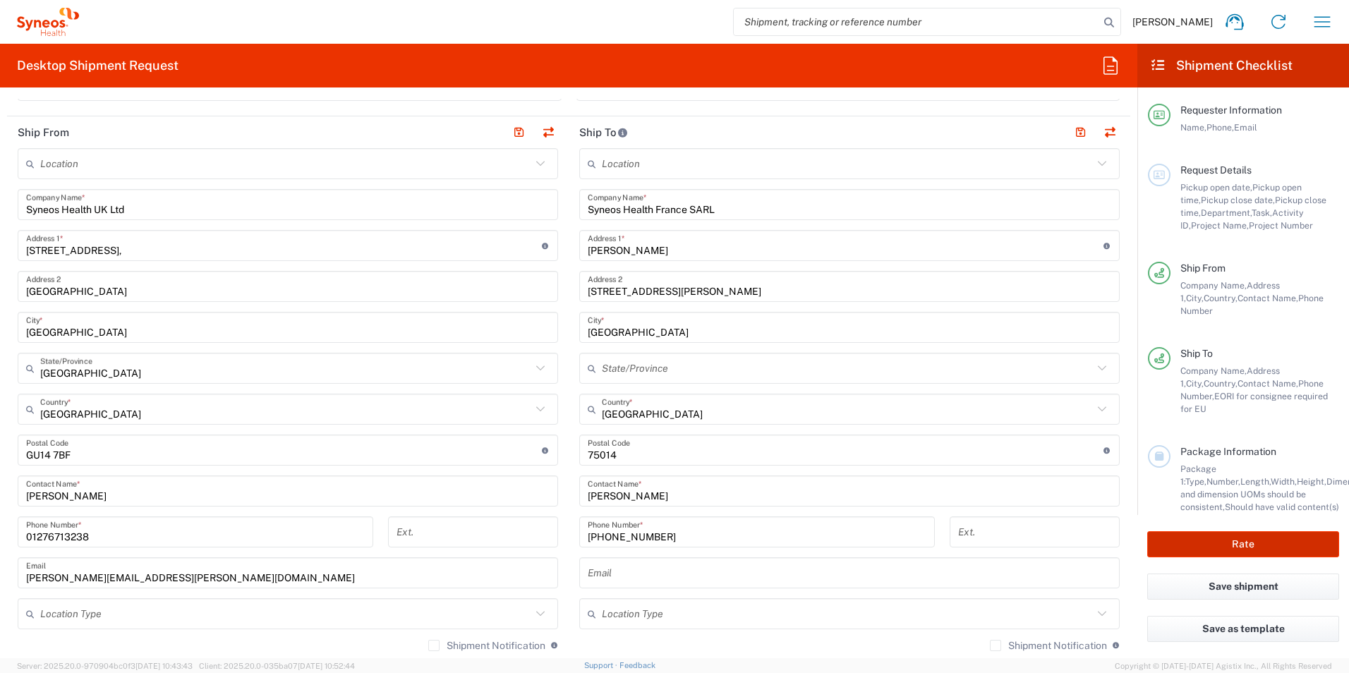
click at [1301, 548] on button "Rate" at bounding box center [1243, 544] width 192 height 26
type input "**6183 DEPARTMENTAL EXPENSE"
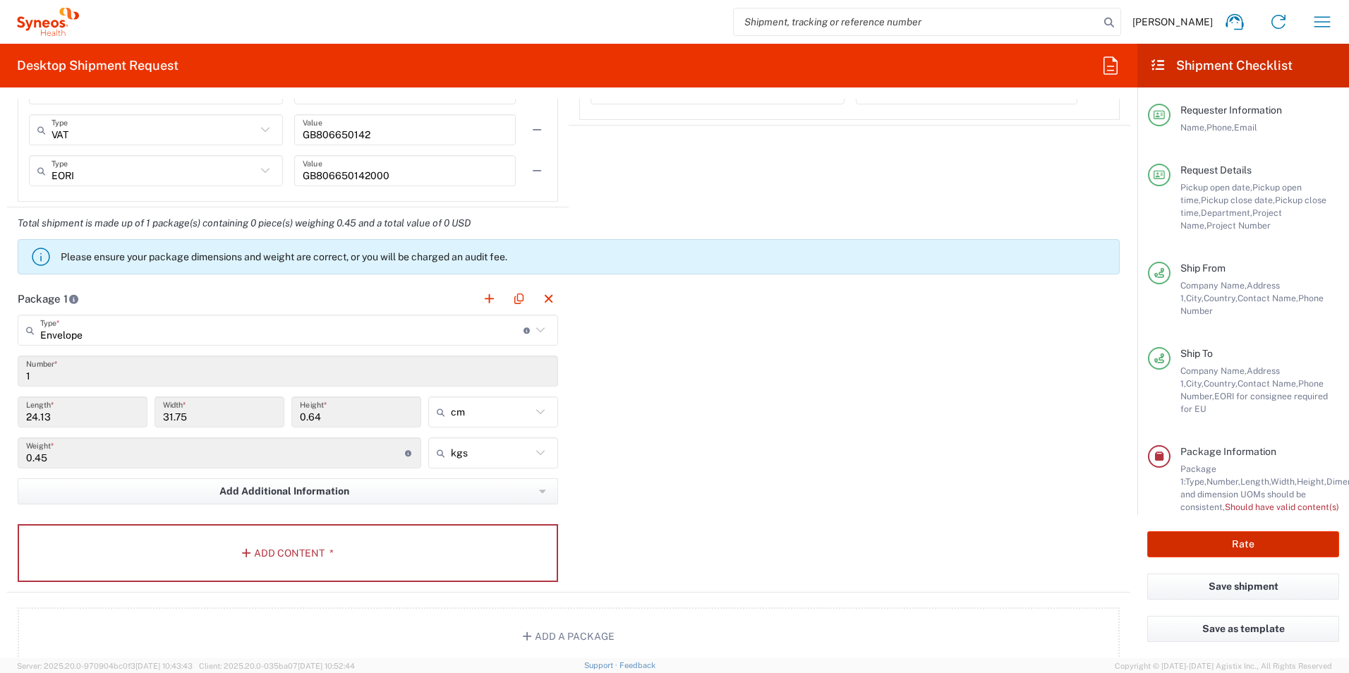
scroll to position [1129, 0]
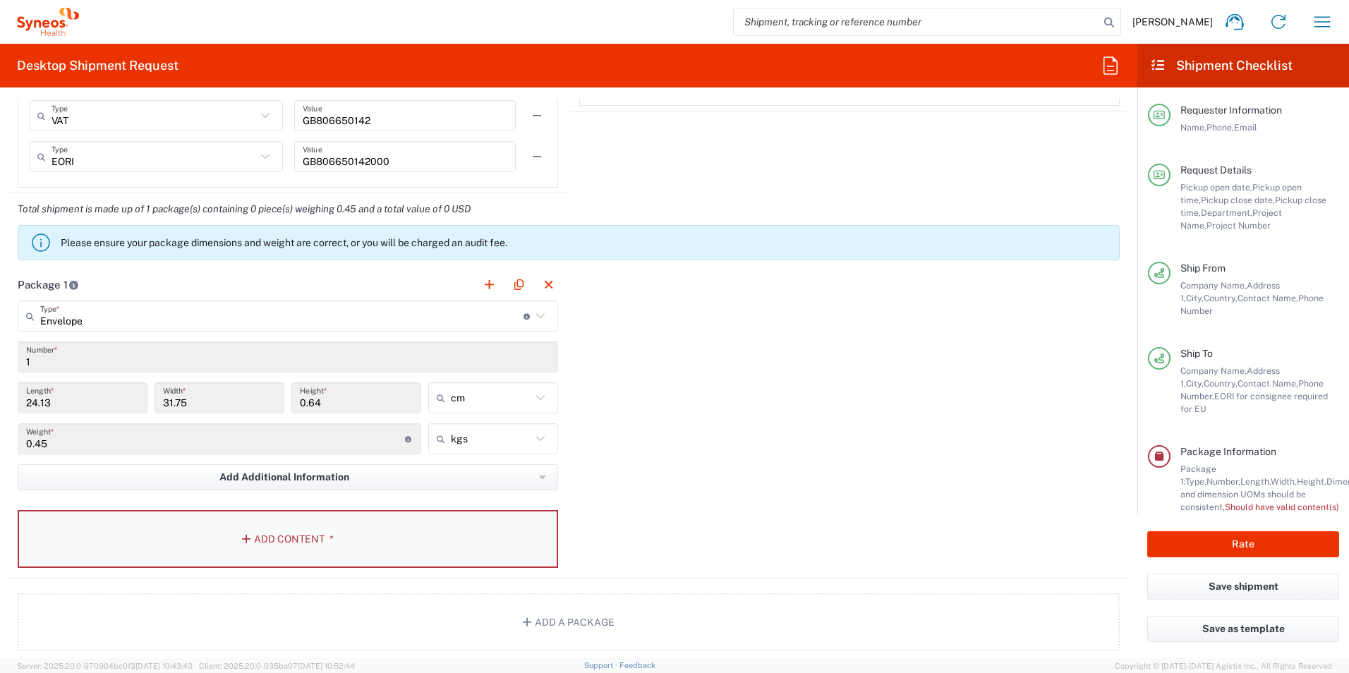
click at [281, 545] on button "Add Content *" at bounding box center [288, 539] width 540 height 58
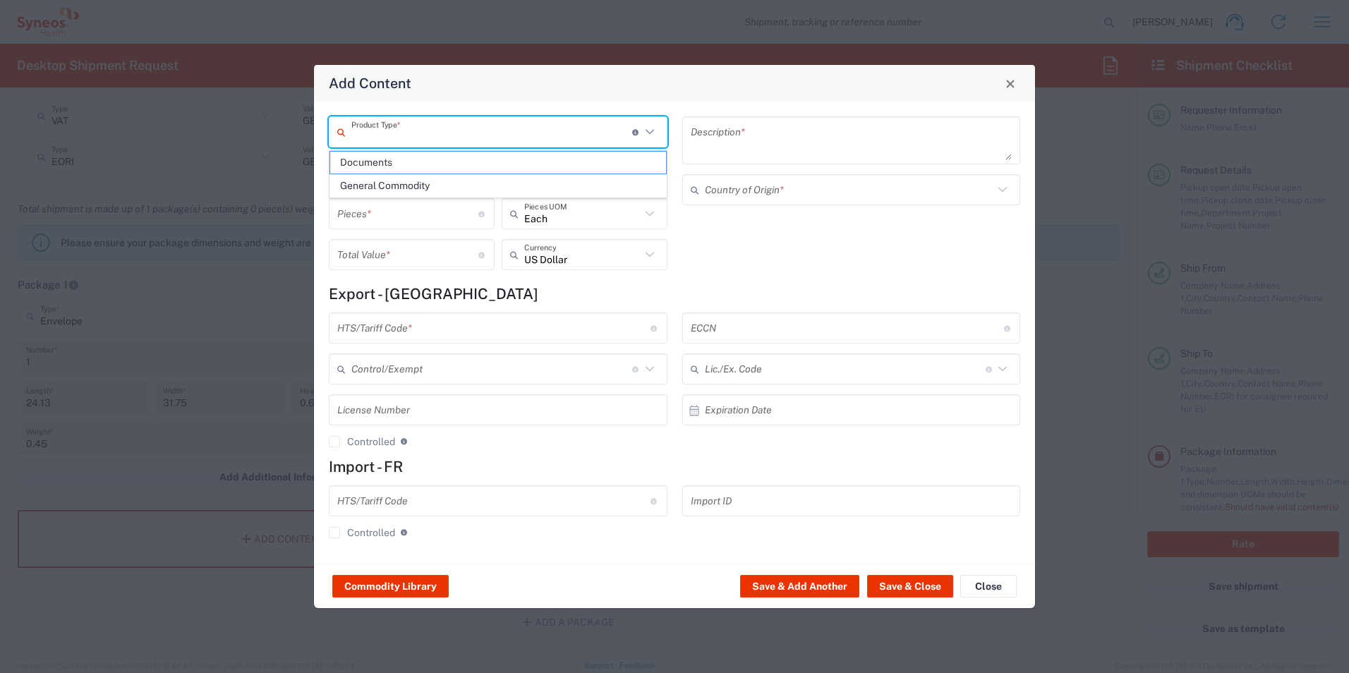
click at [576, 144] on input "text" at bounding box center [491, 132] width 281 height 25
click at [401, 167] on span "Documents" at bounding box center [498, 163] width 336 height 22
type input "Documents"
type input "1"
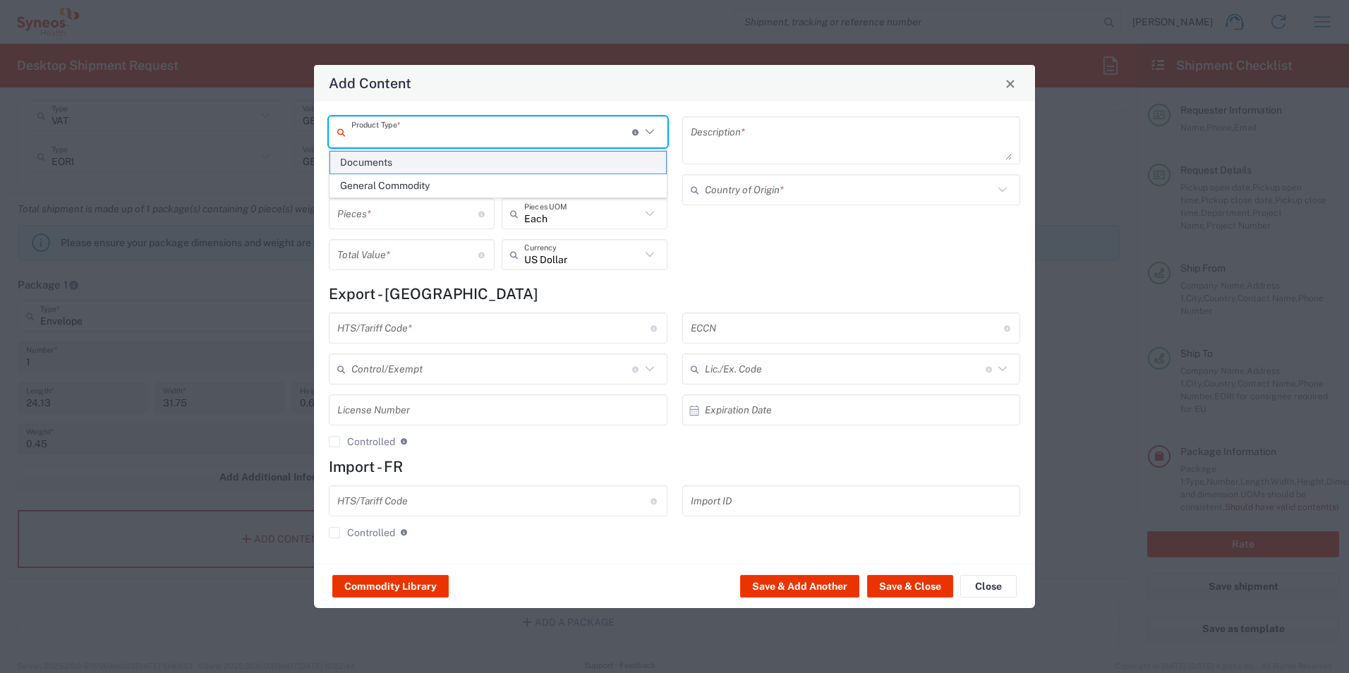
type input "1"
type textarea "Documents"
type input "[GEOGRAPHIC_DATA]"
type input "0000.00.0000"
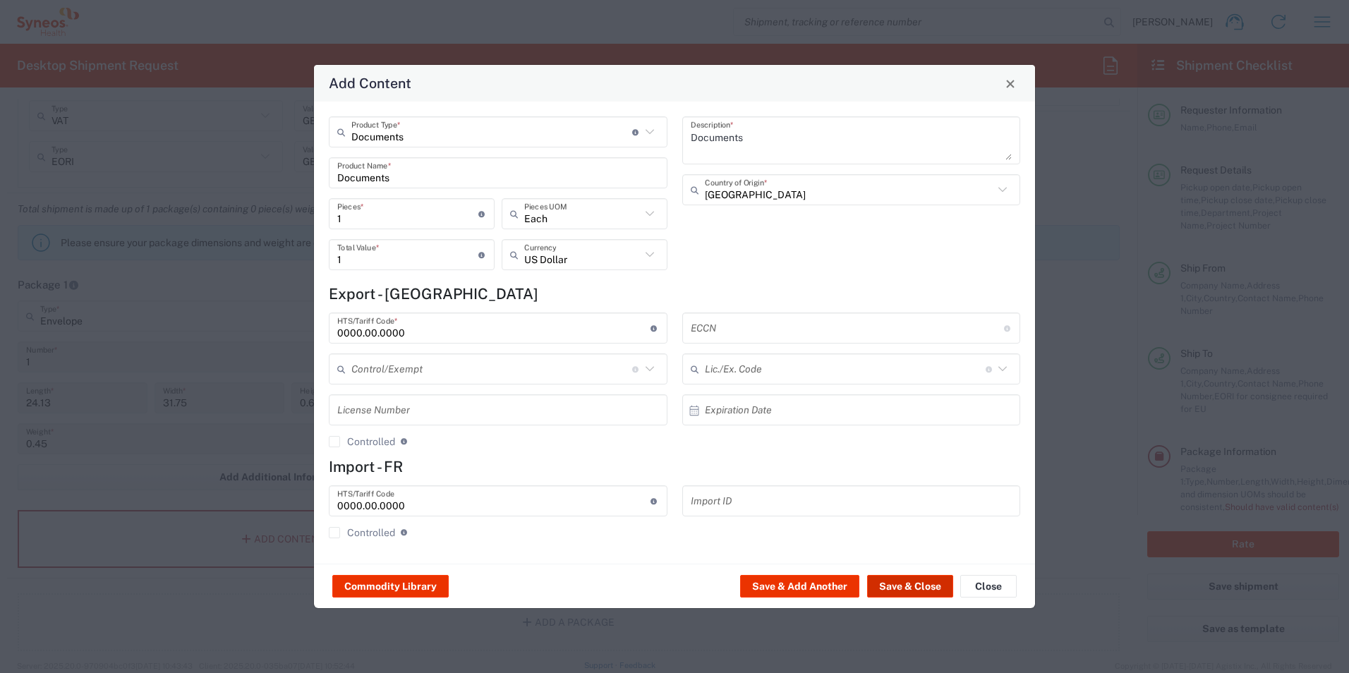
click at [904, 586] on button "Save & Close" at bounding box center [910, 586] width 86 height 23
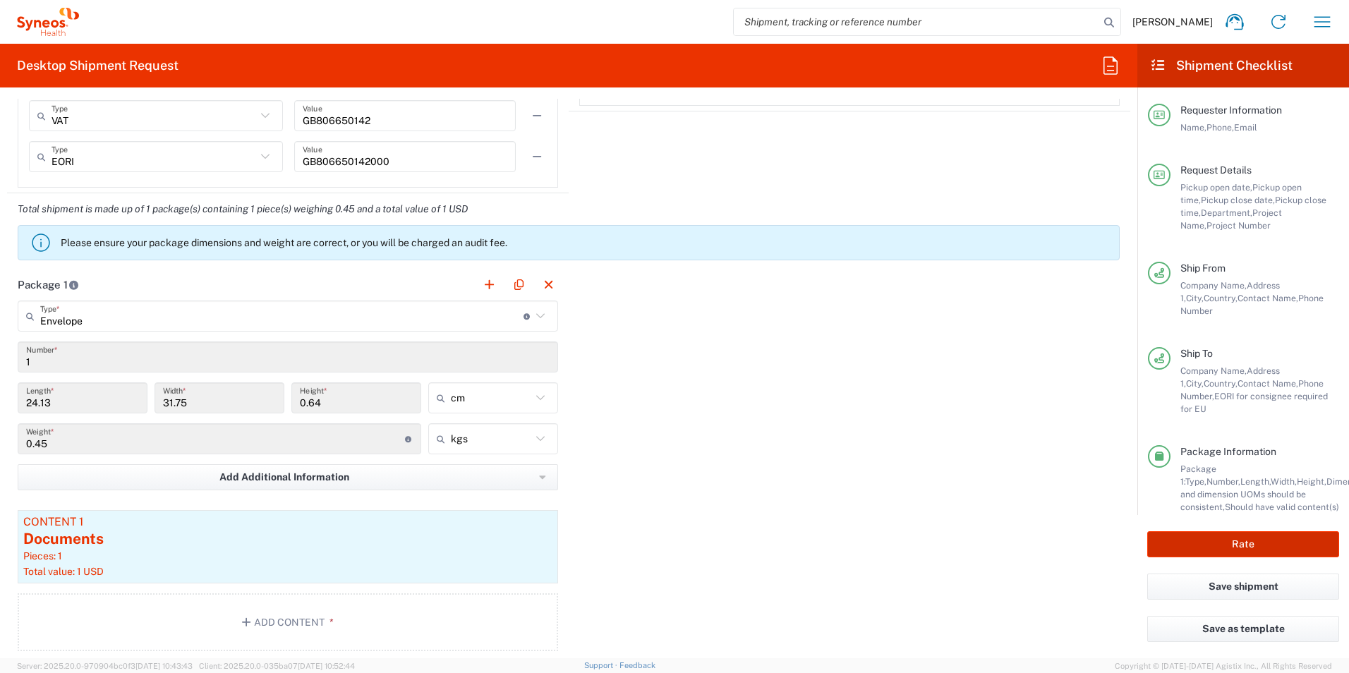
click at [1258, 544] on button "Rate" at bounding box center [1243, 544] width 192 height 26
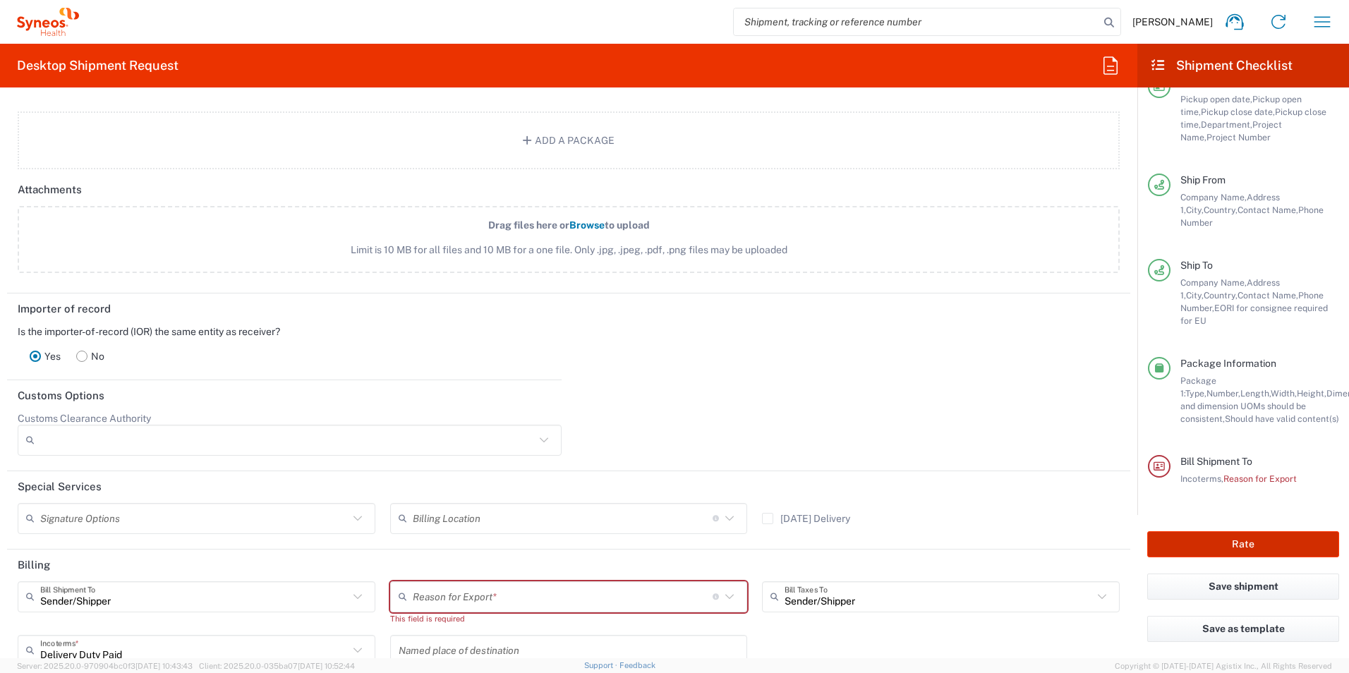
scroll to position [1808, 0]
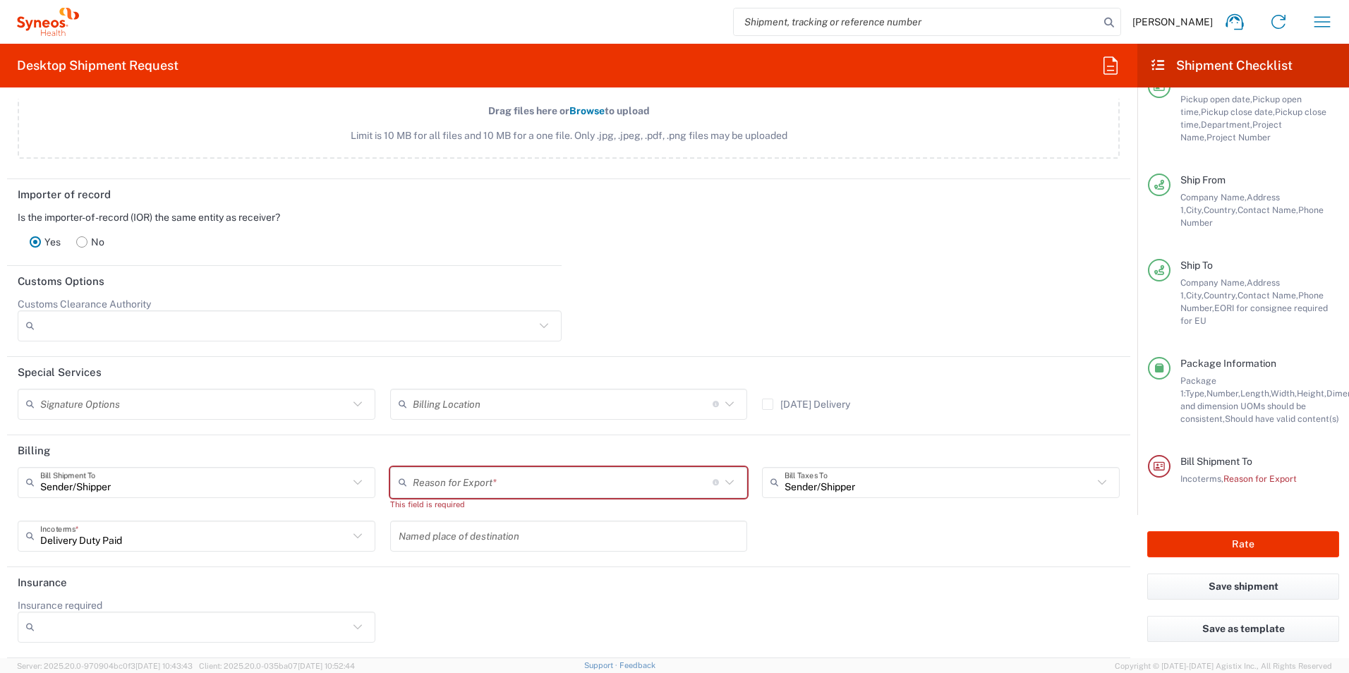
click at [682, 490] on input "text" at bounding box center [563, 482] width 300 height 25
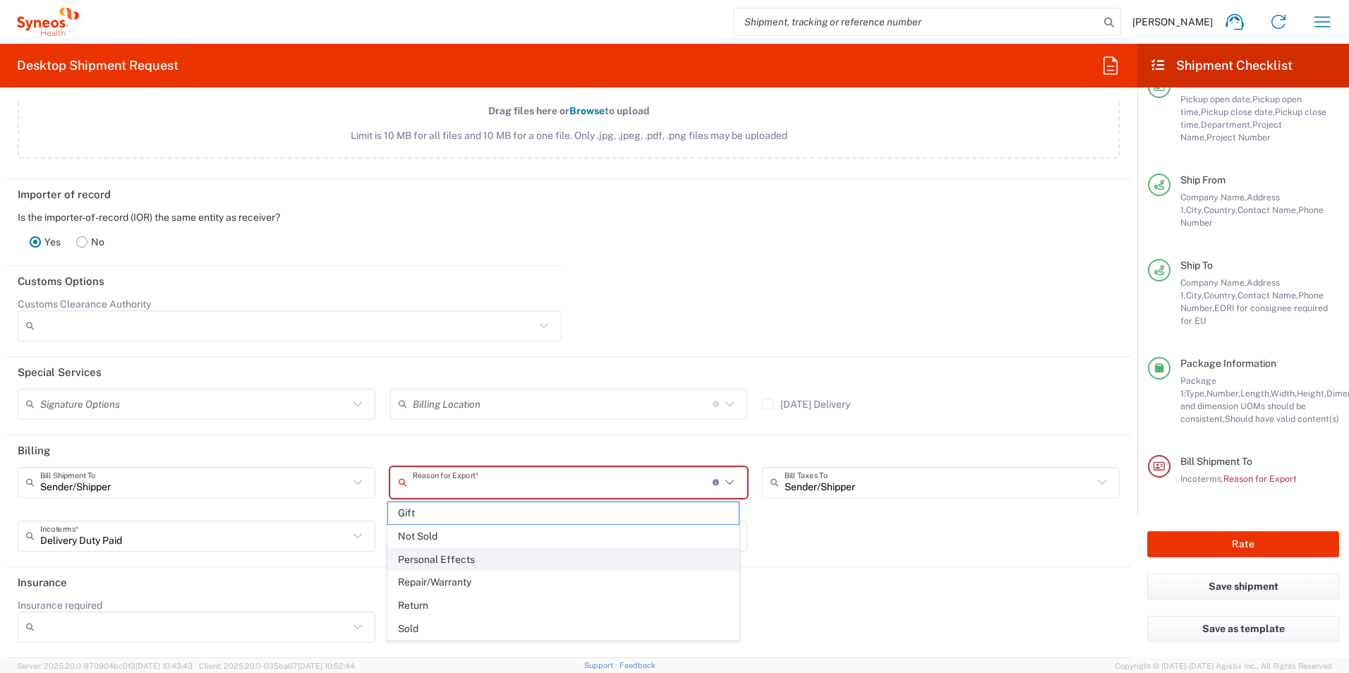
click at [587, 562] on span "Personal Effects" at bounding box center [563, 560] width 351 height 22
type input "Personal Effects"
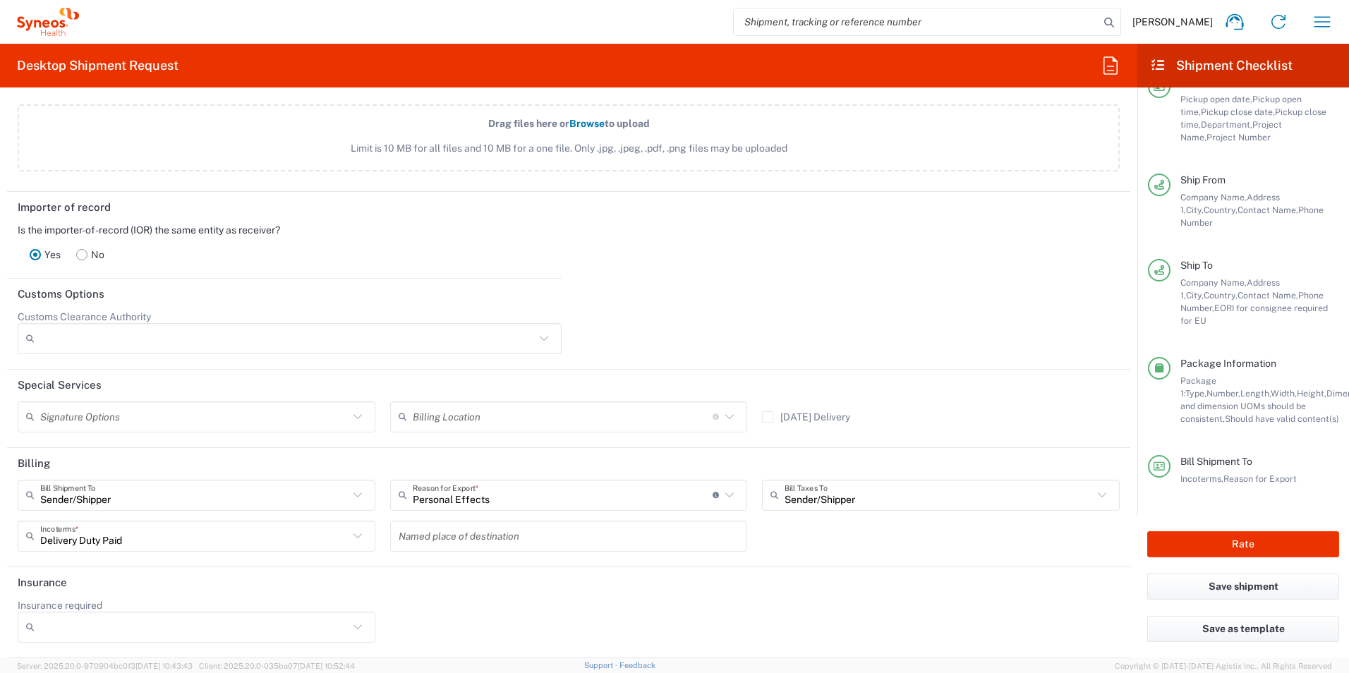
scroll to position [1796, 0]
click at [1264, 540] on button "Rate" at bounding box center [1243, 544] width 192 height 26
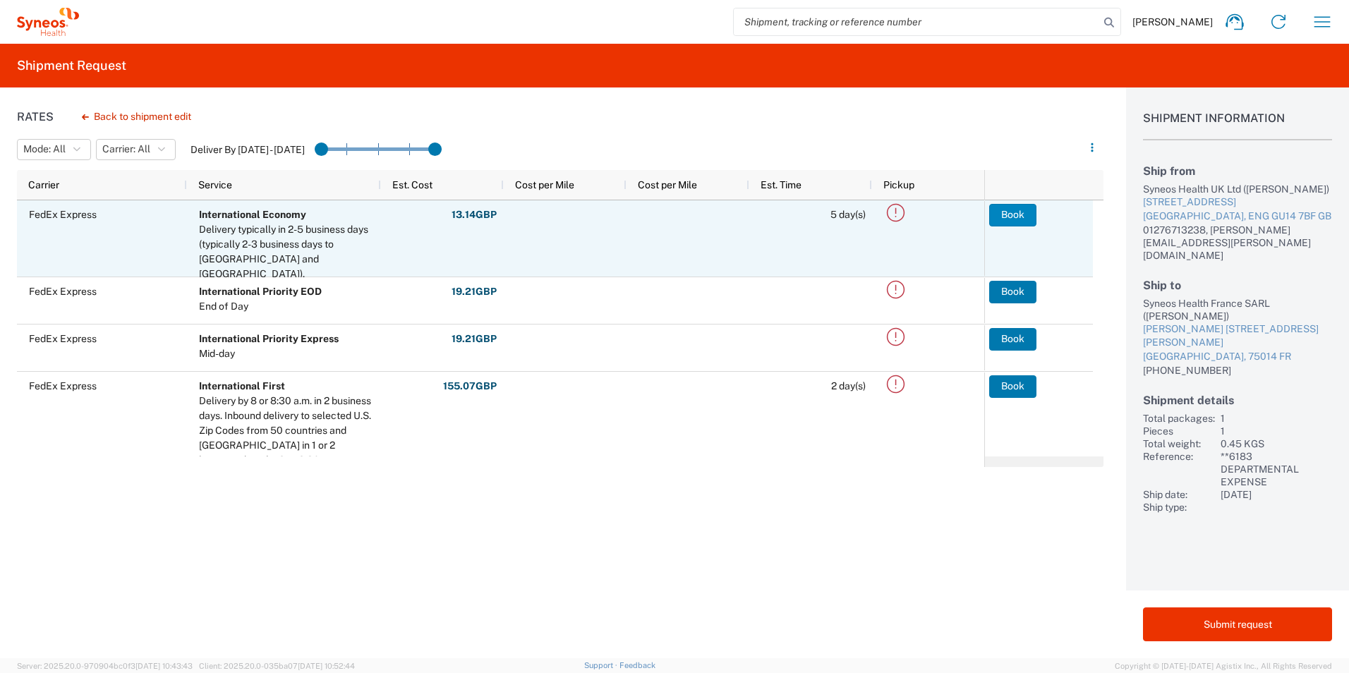
click at [1008, 213] on button "Book" at bounding box center [1012, 215] width 47 height 23
